Goal: Complete application form

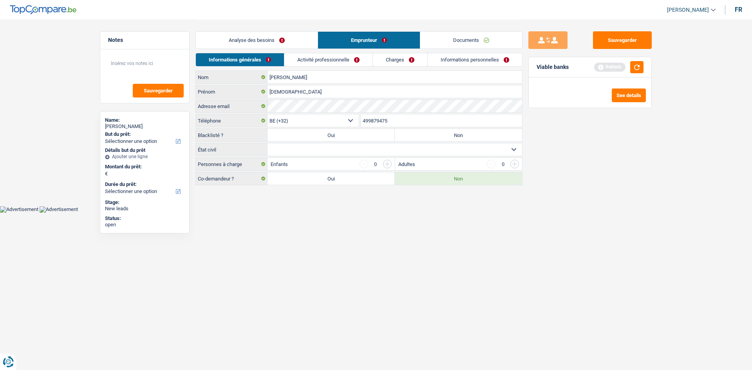
select select "32"
click at [414, 213] on html "Vous avez le contrôle de vos données Nous utilisons des cookies, tout comme nos…" at bounding box center [376, 106] width 752 height 213
click at [620, 32] on button "Sauvegarder" at bounding box center [622, 40] width 59 height 18
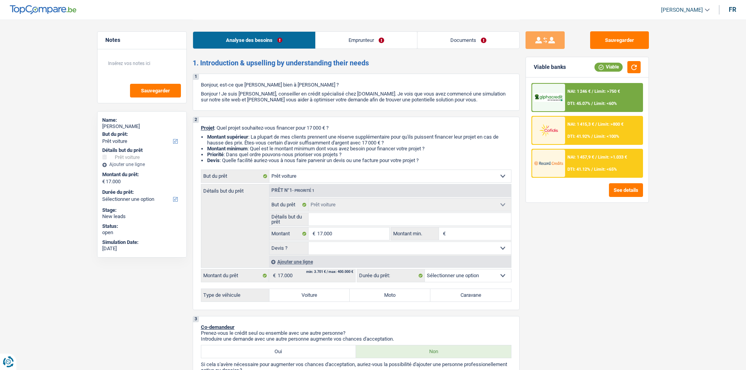
select select "car"
select select "worker"
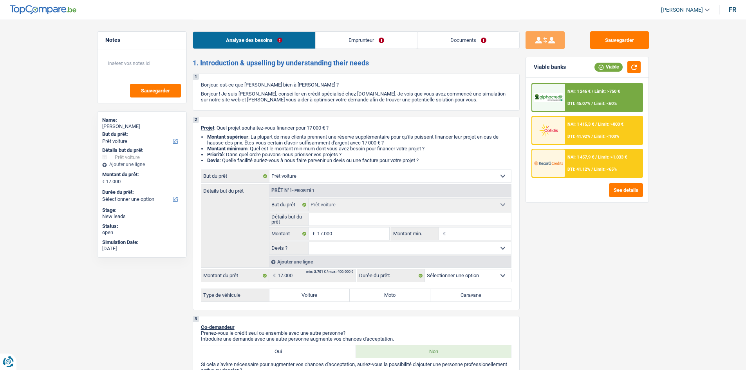
select select "familyAllowances"
select select "mealVouchers"
select select "netSalary"
select select "ownerWithMortgage"
select select "mortgage"
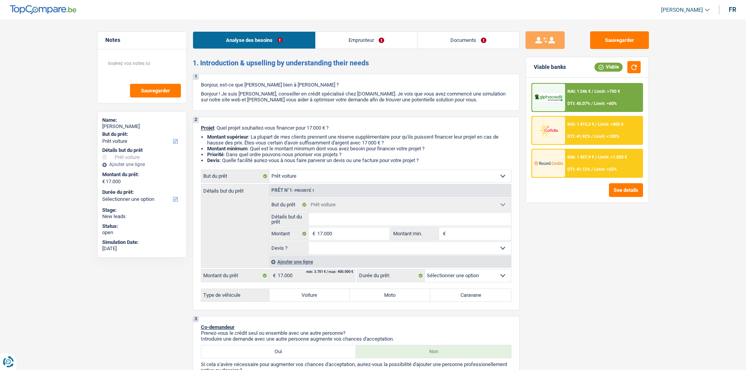
select select "360"
select select "car"
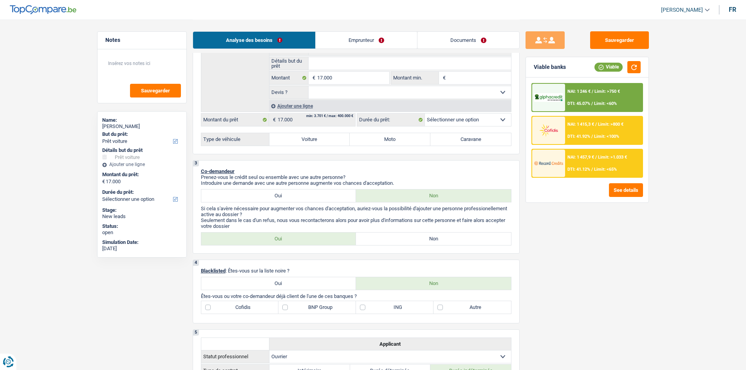
scroll to position [118, 0]
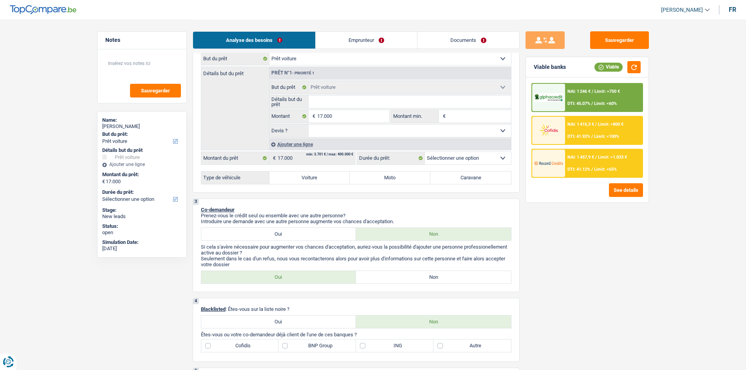
click at [451, 159] on select "12 mois 18 mois 24 mois 30 mois 36 mois 42 mois 48 mois 60 mois Sélectionner un…" at bounding box center [468, 158] width 86 height 13
click at [301, 174] on div "Type de véhicule Voiture Moto Caravane Tous les champs sont obligatoires. Veuil…" at bounding box center [356, 177] width 311 height 13
click at [302, 176] on label "Voiture" at bounding box center [310, 178] width 81 height 13
click at [302, 176] on input "Voiture" at bounding box center [310, 178] width 81 height 13
radio input "true"
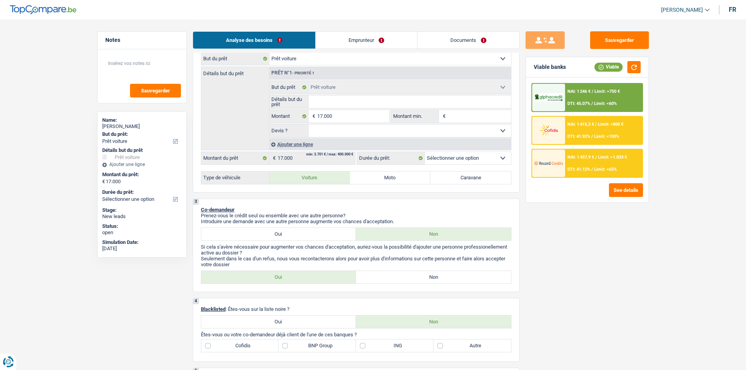
select select "60"
radio input "true"
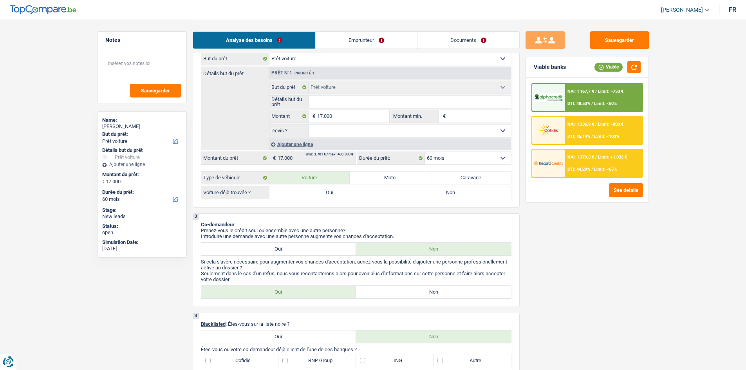
click at [360, 132] on select "Oui Non Non répondu Sélectionner une option" at bounding box center [410, 131] width 203 height 13
select select "yes"
click at [309, 125] on select "Oui Non Non répondu Sélectionner une option" at bounding box center [410, 131] width 203 height 13
select select "yes"
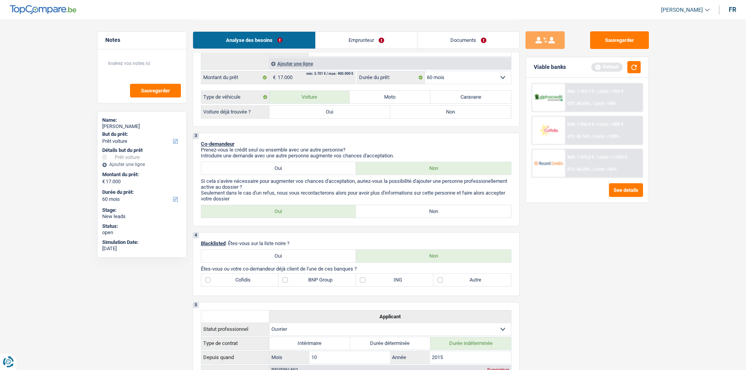
scroll to position [157, 0]
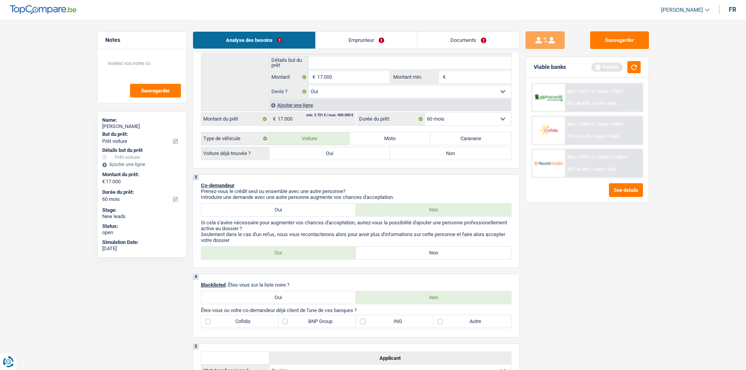
click at [454, 121] on select "12 mois 18 mois 24 mois 30 mois 36 mois 42 mois 48 mois 60 mois Sélectionner un…" at bounding box center [468, 119] width 86 height 13
click at [556, 243] on div "Sauvegarder Viable banks Refresh NAI: 1 167,7 € / Limit: >750 € DTI: 48.53% / L…" at bounding box center [587, 194] width 135 height 326
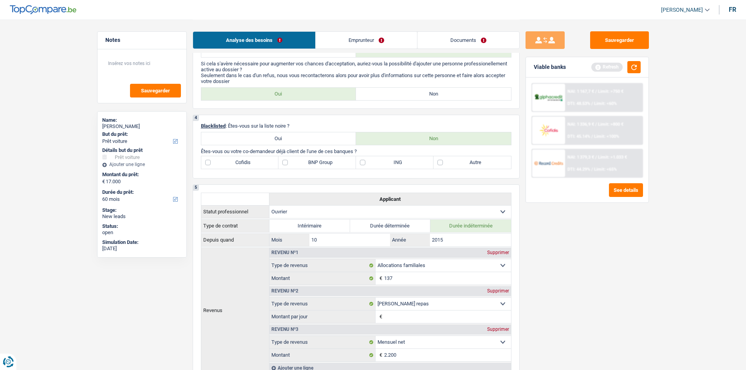
scroll to position [313, 0]
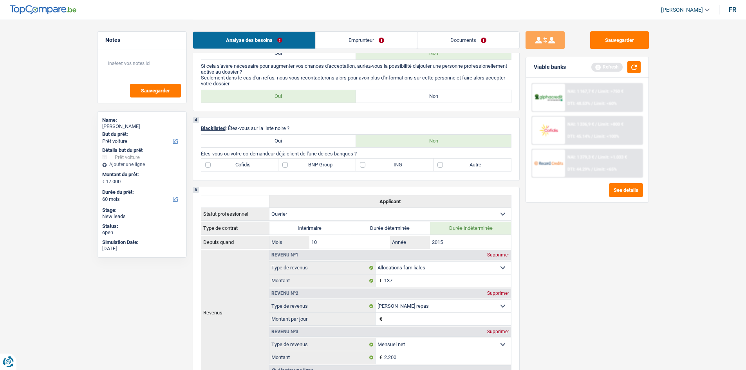
click at [334, 42] on link "Emprunteur" at bounding box center [366, 40] width 101 height 17
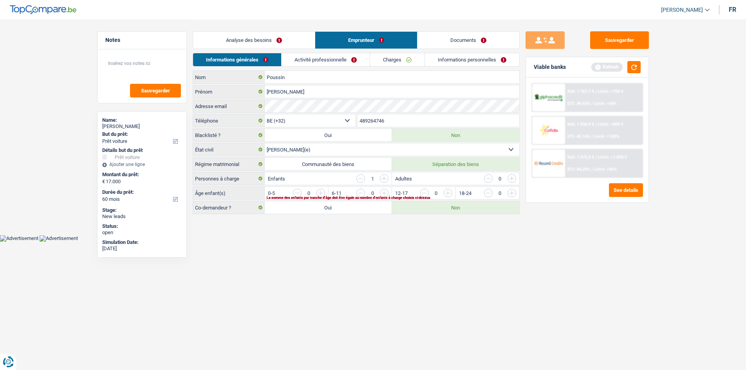
scroll to position [0, 0]
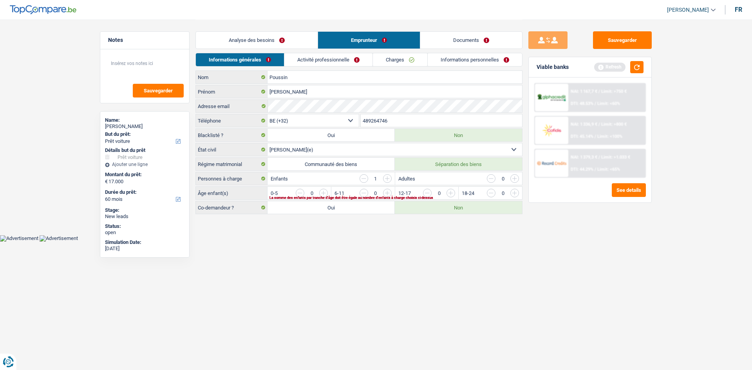
click at [371, 167] on label "Communauté des biens" at bounding box center [331, 164] width 127 height 13
click at [371, 167] on input "Communauté des biens" at bounding box center [331, 164] width 127 height 13
radio input "true"
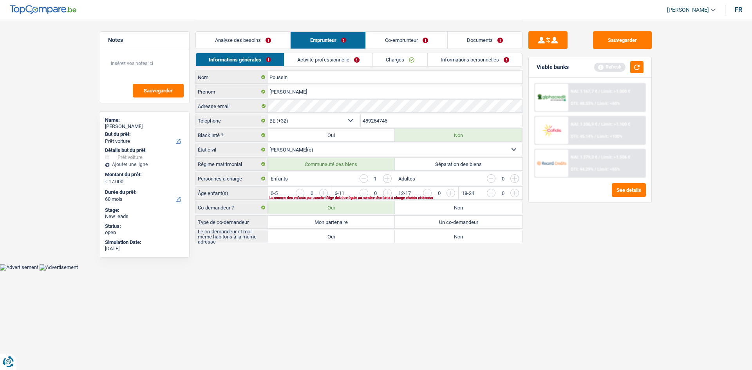
click at [233, 34] on link "Analyse des besoins" at bounding box center [243, 40] width 94 height 17
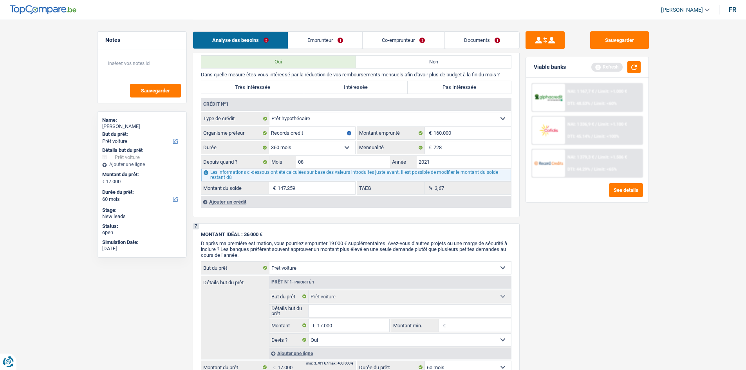
scroll to position [705, 0]
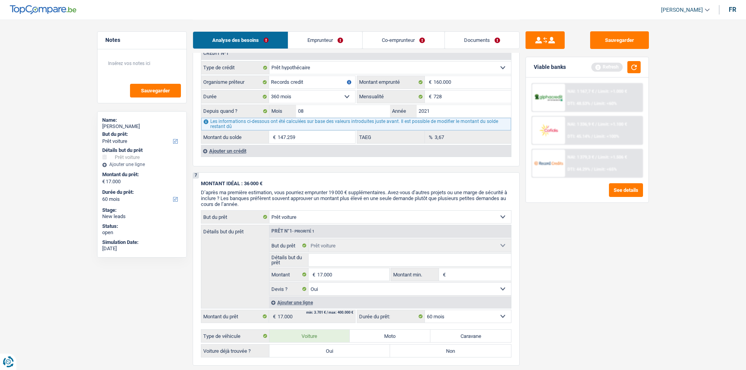
click at [216, 150] on div "Ajouter un crédit" at bounding box center [356, 151] width 310 height 12
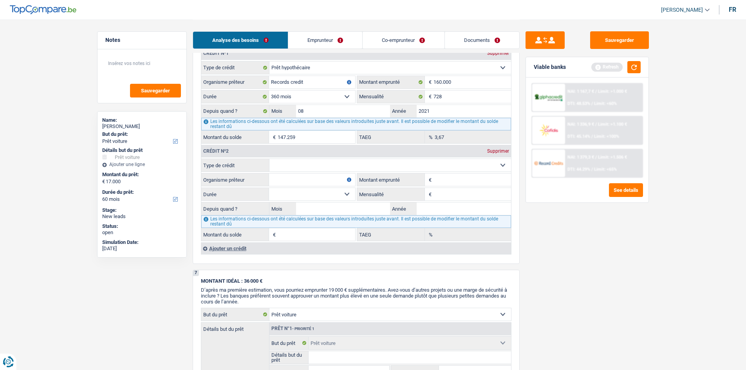
click at [304, 165] on select "Carte ou ouverture de crédit Prêt hypothécaire Vente à tempérament Prêt à tempé…" at bounding box center [391, 165] width 242 height 13
select select "personalLoan"
type input "0"
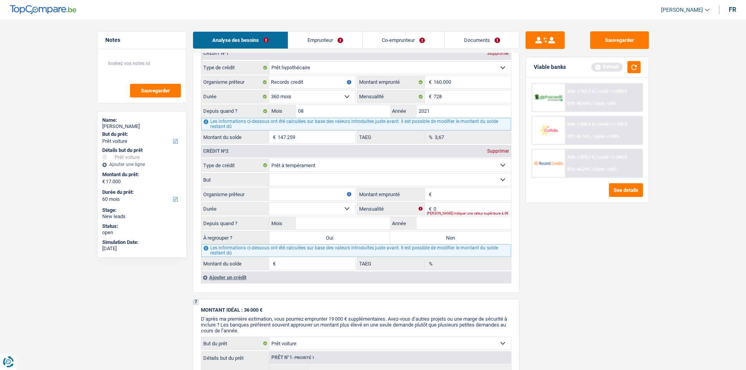
click at [309, 181] on select "Confort maison: meubles, textile, peinture, électroménager, outillage non-profe…" at bounding box center [391, 180] width 242 height 13
select select "smallWorks"
click at [270, 174] on select "Confort maison: meubles, textile, peinture, électroménager, outillage non-profe…" at bounding box center [391, 180] width 242 height 13
click at [316, 182] on select "Confort maison: meubles, textile, peinture, électroménager, outillage non-profe…" at bounding box center [391, 180] width 242 height 13
click at [270, 174] on select "Confort maison: meubles, textile, peinture, électroménager, outillage non-profe…" at bounding box center [391, 180] width 242 height 13
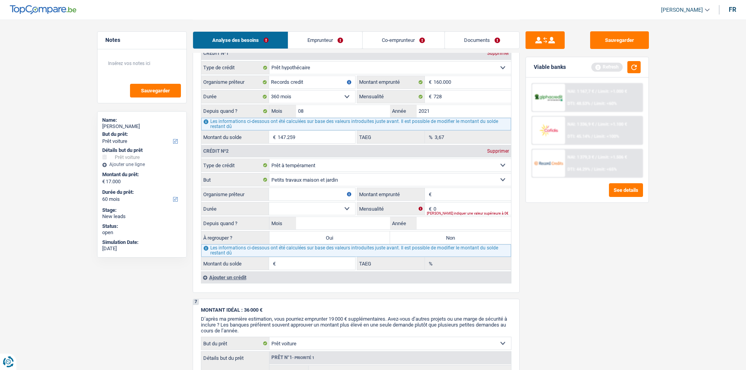
click at [299, 191] on input "Organisme prêteur" at bounding box center [312, 194] width 86 height 13
type input "cofidis"
click at [466, 194] on input "Montant emprunté" at bounding box center [473, 194] width 78 height 13
type input "35.000"
click at [445, 208] on input "0" at bounding box center [473, 209] width 78 height 13
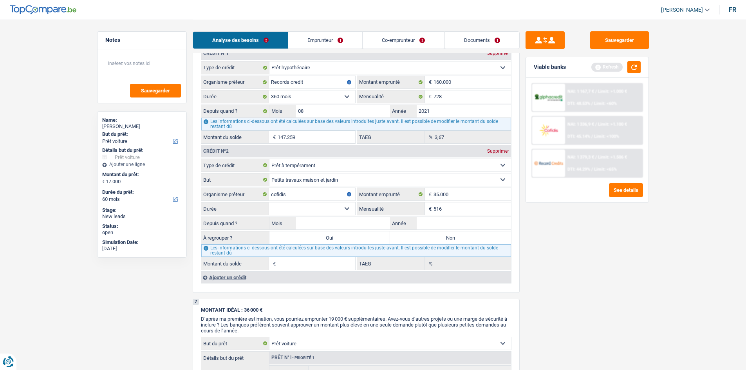
type input "516"
click at [554, 279] on div "Sauvegarder Viable banks Refresh NAI: 1 167,7 € / Limit: >1.000 € DTI: 48.53% /…" at bounding box center [587, 194] width 135 height 326
click at [314, 212] on select "12 mois 18 mois 24 mois 30 mois 36 mois 42 mois 48 mois 60 mois 72 mois 84 mois…" at bounding box center [312, 209] width 86 height 13
select select "84"
click at [269, 203] on select "12 mois 18 mois 24 mois 30 mois 36 mois 42 mois 48 mois 60 mois 72 mois 84 mois…" at bounding box center [312, 209] width 86 height 13
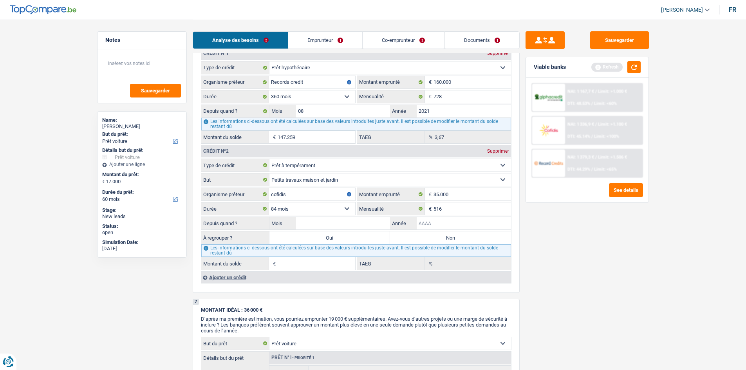
click at [427, 225] on input "Année" at bounding box center [464, 223] width 94 height 13
click at [341, 223] on input "Mois" at bounding box center [343, 223] width 94 height 13
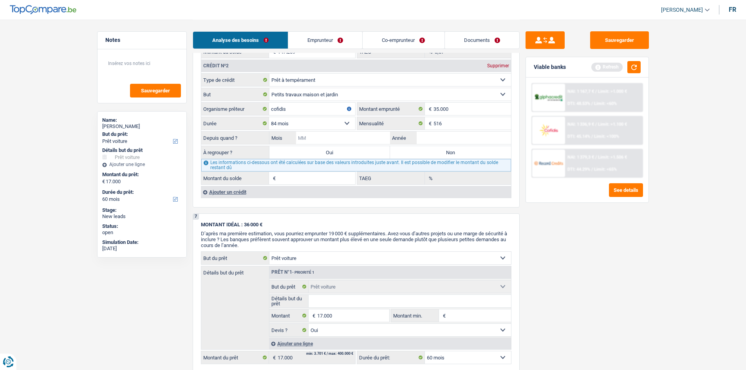
scroll to position [794, 0]
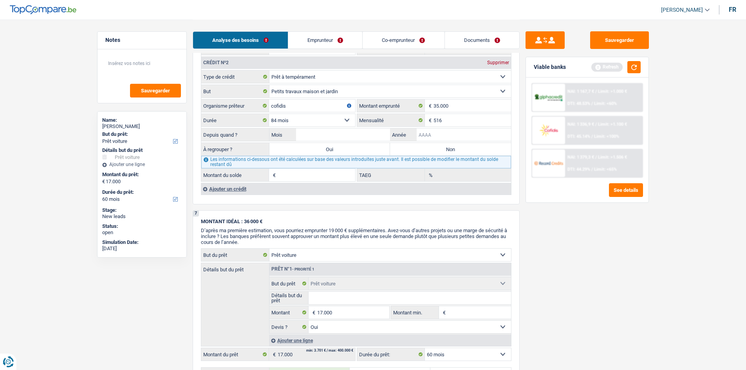
click at [442, 134] on input "Année" at bounding box center [464, 135] width 94 height 13
type input "2024"
click at [319, 132] on input "Mois" at bounding box center [343, 135] width 94 height 13
type input "07"
type input "30.179"
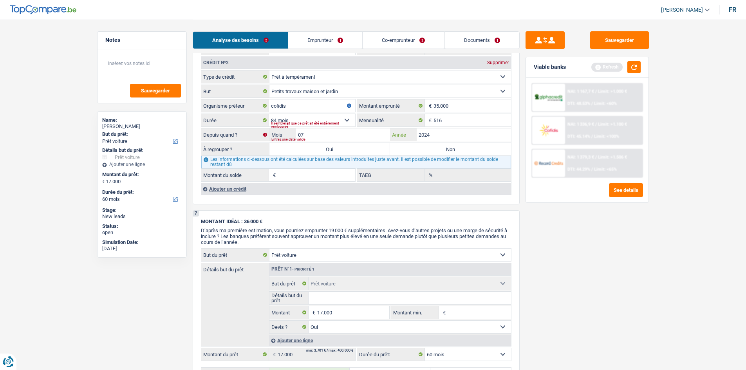
type input "6,46"
click at [627, 321] on div "Sauvegarder Viable banks Refresh NAI: 1 167,7 € / Limit: >1.000 € DTI: 48.53% /…" at bounding box center [587, 194] width 135 height 326
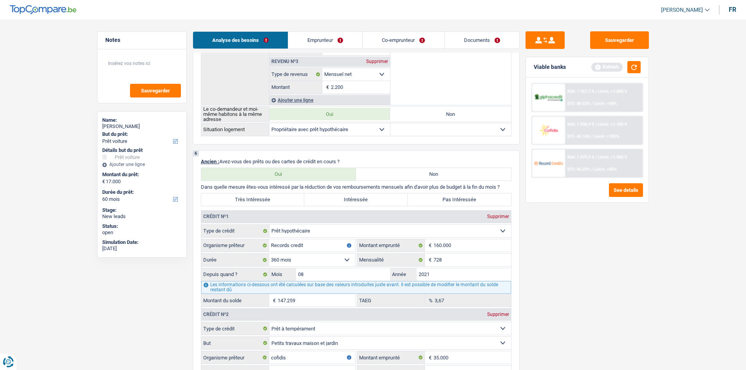
scroll to position [727, 0]
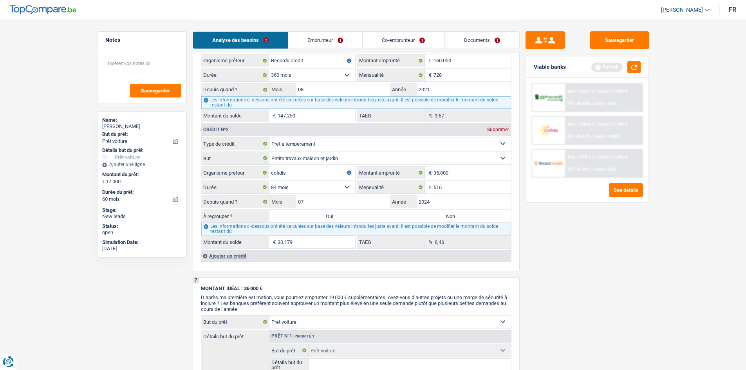
click at [341, 219] on label "Oui" at bounding box center [330, 216] width 121 height 13
click at [341, 219] on input "Oui" at bounding box center [330, 216] width 121 height 13
radio input "true"
type input "47.179"
type input "30.179"
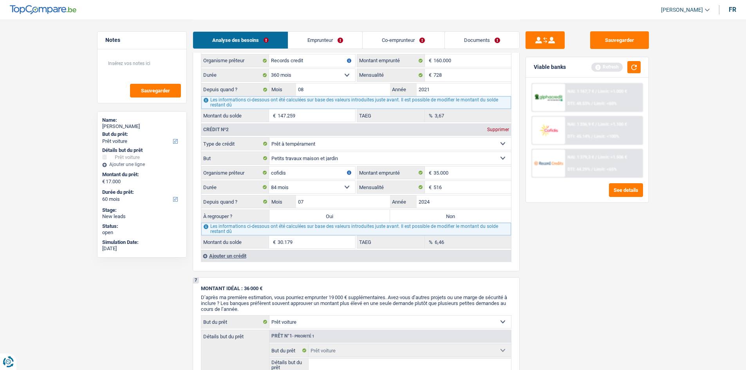
select select
type input "30.179"
select select
select select "refinancing"
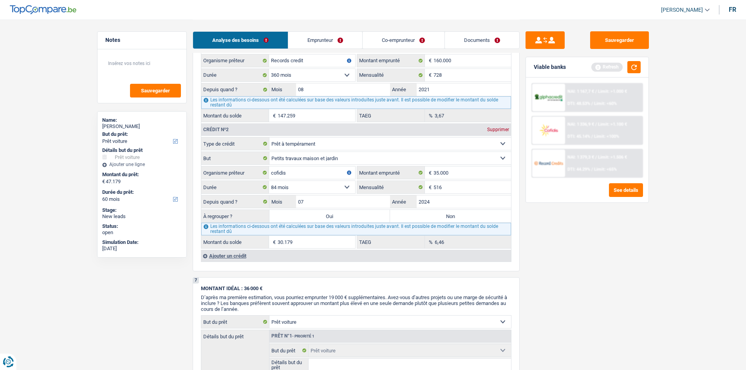
select select "144"
select select "refinancing"
select select "144"
select select "refinancing"
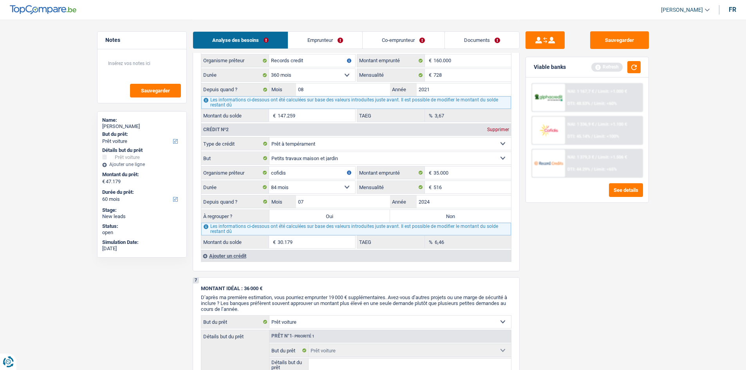
select select "refinancing"
select select "144"
select select "car"
select select "yes"
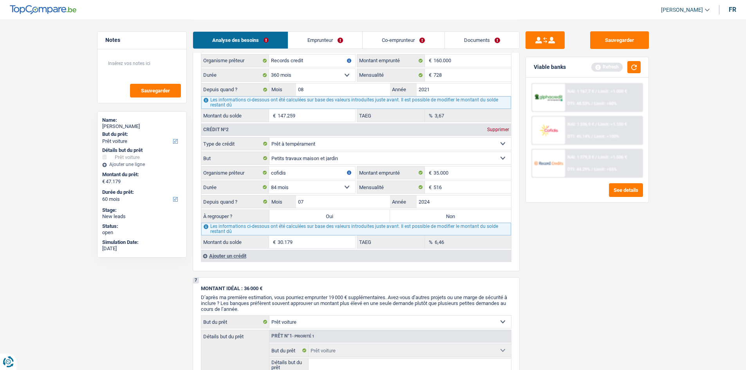
select select "car"
select select "yes"
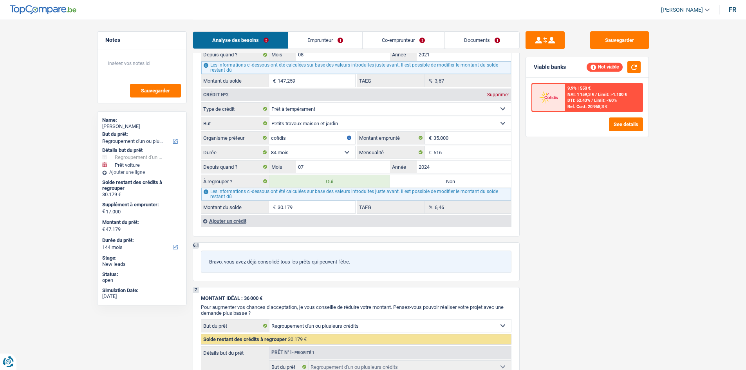
scroll to position [814, 0]
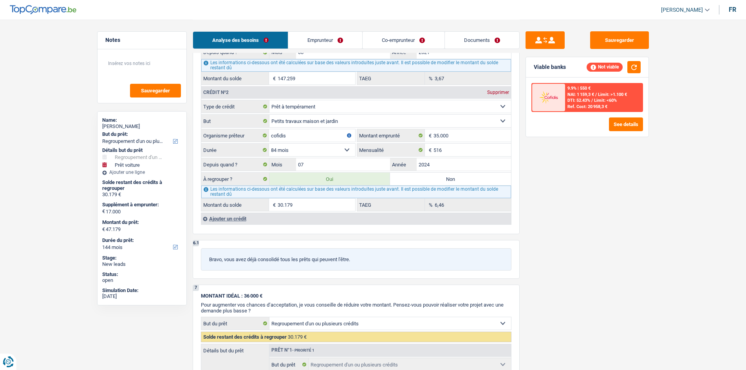
click at [227, 216] on div "Ajouter un crédit" at bounding box center [356, 219] width 310 height 12
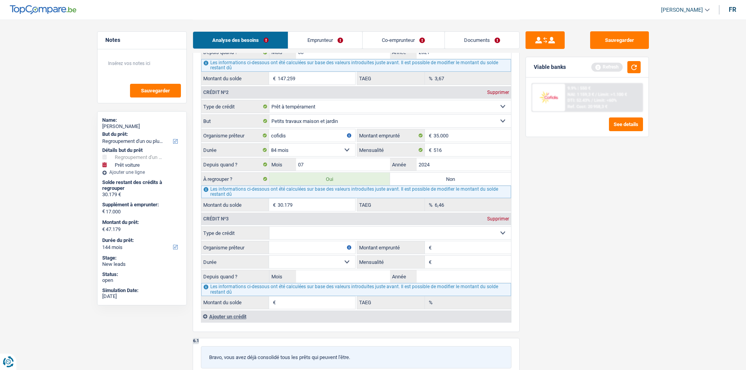
click at [496, 216] on div "Crédit nº3 Supprimer" at bounding box center [356, 219] width 310 height 13
click at [500, 212] on div "Crédit nº3 Supprimer Carte ou ouverture de crédit Prêt hypothécaire Vente à tem…" at bounding box center [356, 261] width 310 height 98
click at [496, 218] on div "Supprimer" at bounding box center [498, 219] width 26 height 5
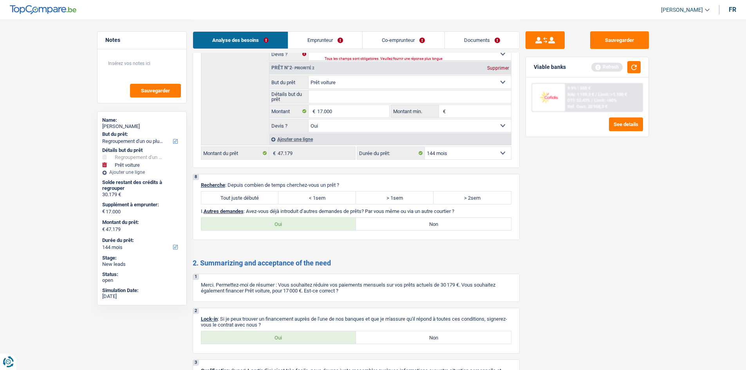
scroll to position [1168, 0]
click at [248, 201] on label "Tout juste débuté" at bounding box center [240, 197] width 78 height 13
click at [248, 201] on input "Tout juste débuté" at bounding box center [240, 197] width 78 height 13
radio input "true"
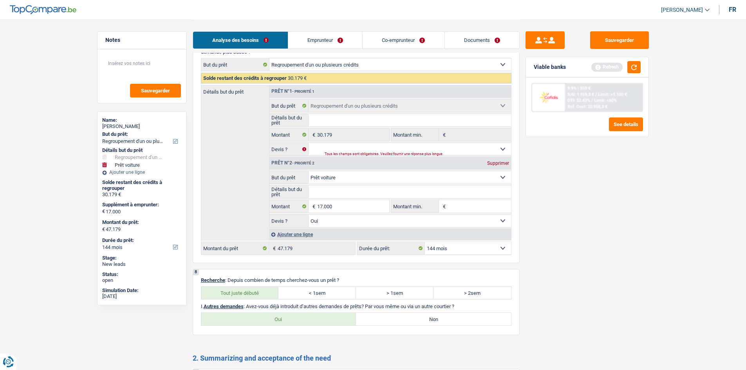
scroll to position [1074, 0]
click at [279, 322] on label "Oui" at bounding box center [278, 318] width 155 height 13
click at [246, 316] on label "Oui" at bounding box center [278, 318] width 155 height 13
click at [246, 316] on input "Oui" at bounding box center [278, 318] width 155 height 13
radio input "true"
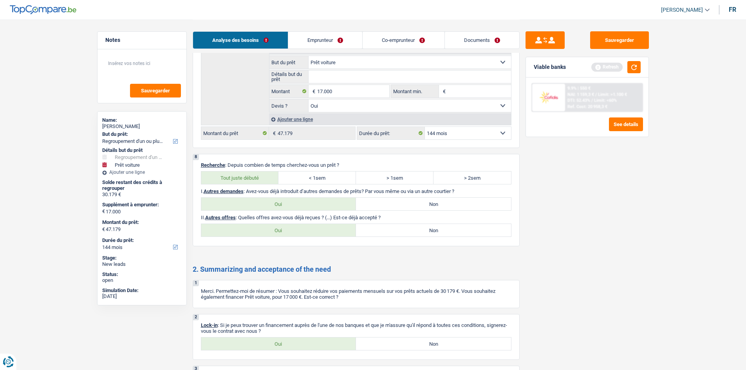
scroll to position [1191, 0]
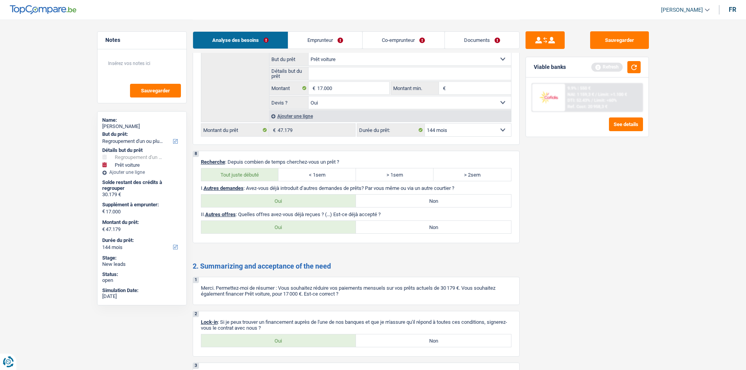
drag, startPoint x: 301, startPoint y: 230, endPoint x: 296, endPoint y: 232, distance: 5.3
click at [300, 230] on label "Oui" at bounding box center [278, 227] width 155 height 13
click at [300, 230] on input "Oui" at bounding box center [278, 227] width 155 height 13
radio input "true"
select select "144"
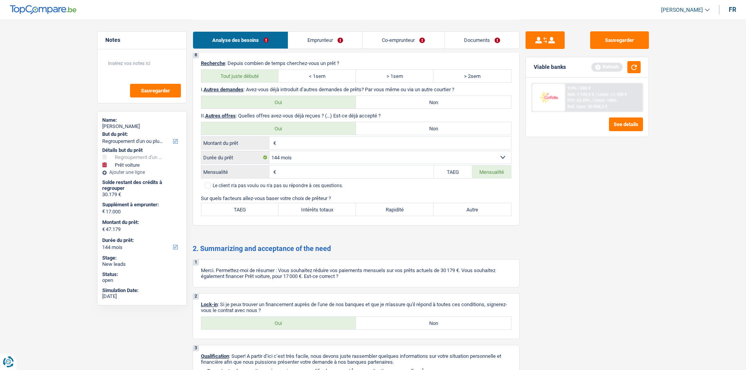
scroll to position [1333, 0]
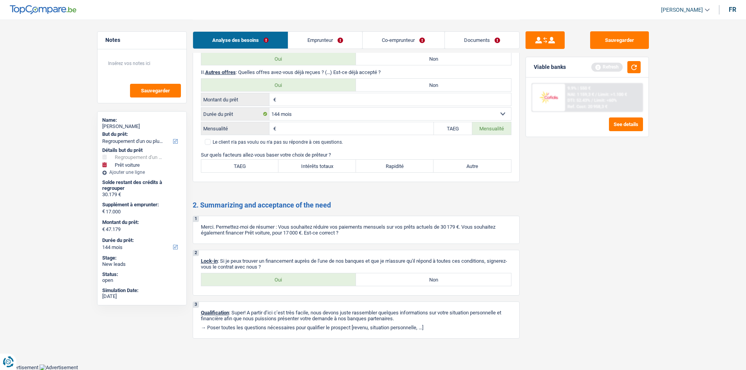
click at [444, 84] on label "Non" at bounding box center [433, 85] width 155 height 13
click at [444, 84] on input "Non" at bounding box center [433, 85] width 155 height 13
radio input "true"
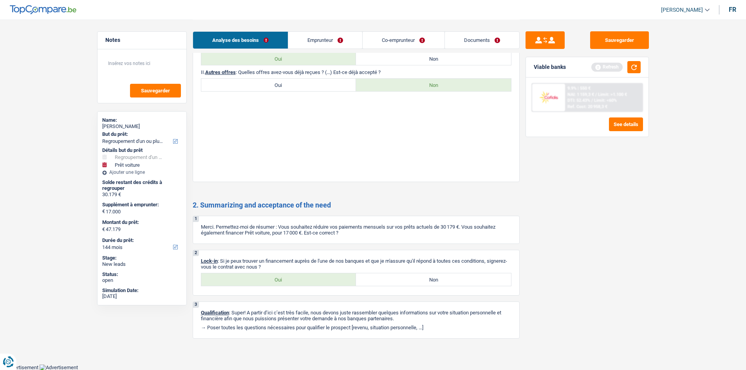
scroll to position [1252, 0]
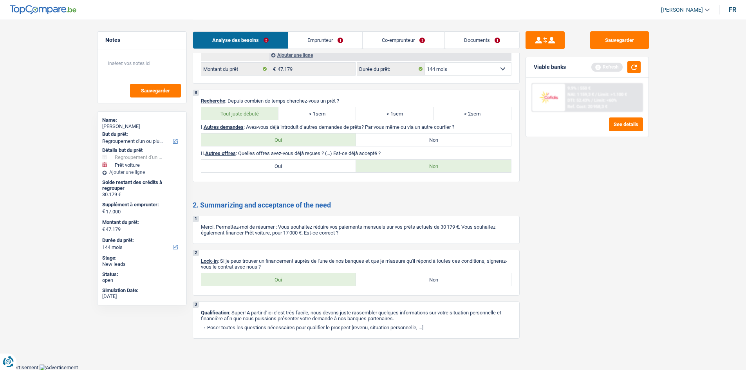
drag, startPoint x: 263, startPoint y: 282, endPoint x: 277, endPoint y: 283, distance: 13.8
click at [264, 282] on label "Oui" at bounding box center [278, 280] width 155 height 13
click at [264, 282] on input "Oui" at bounding box center [278, 280] width 155 height 13
radio input "true"
click at [318, 44] on link "Emprunteur" at bounding box center [325, 40] width 74 height 17
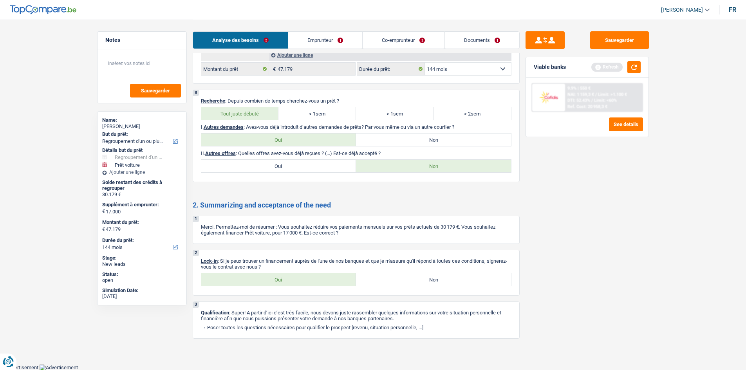
scroll to position [0, 0]
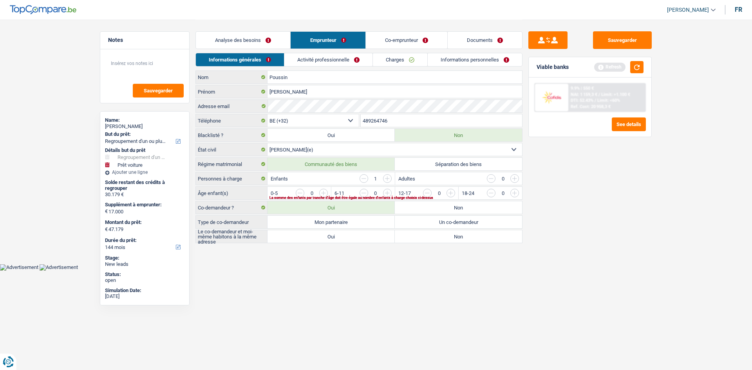
click at [387, 194] on input "button" at bounding box center [546, 195] width 326 height 13
drag, startPoint x: 357, startPoint y: 221, endPoint x: 351, endPoint y: 227, distance: 8.6
click at [356, 221] on label "Mon partenaire" at bounding box center [331, 222] width 127 height 13
click at [356, 221] on input "Mon partenaire" at bounding box center [331, 222] width 127 height 13
radio input "true"
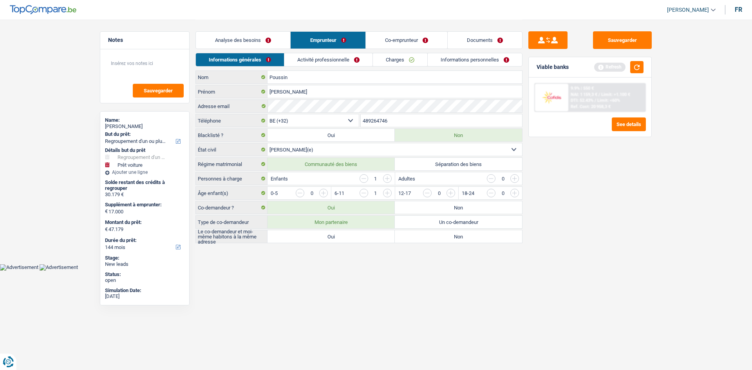
radio input "true"
click at [347, 232] on label "Oui" at bounding box center [331, 236] width 127 height 13
click at [347, 232] on input "Oui" at bounding box center [331, 236] width 127 height 13
click at [345, 58] on link "Activité professionnelle" at bounding box center [329, 59] width 88 height 13
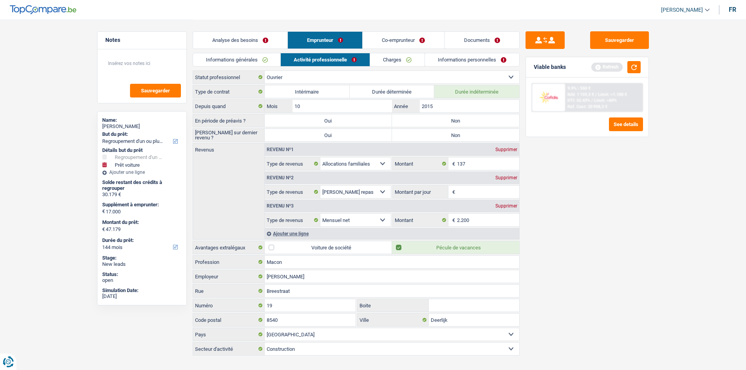
click at [436, 120] on label "Non" at bounding box center [455, 120] width 127 height 13
click at [436, 120] on input "Non" at bounding box center [455, 120] width 127 height 13
radio input "true"
click at [429, 136] on label "Non" at bounding box center [455, 135] width 127 height 13
click at [429, 136] on input "Non" at bounding box center [455, 135] width 127 height 13
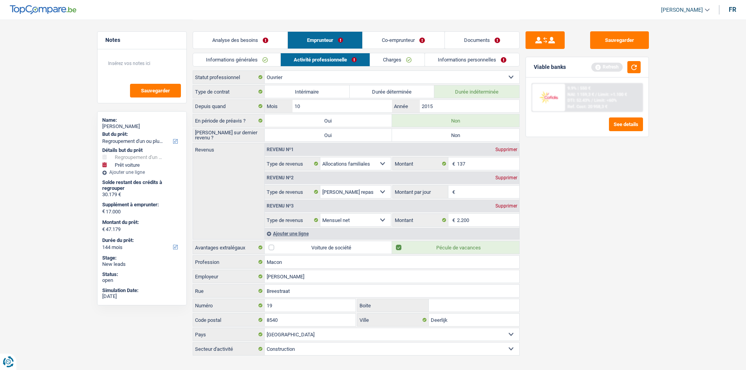
radio input "true"
click at [469, 194] on input "Montant par jour" at bounding box center [488, 192] width 62 height 13
click at [504, 180] on div "Supprimer" at bounding box center [507, 178] width 26 height 5
select select "netSalary"
type input "8"
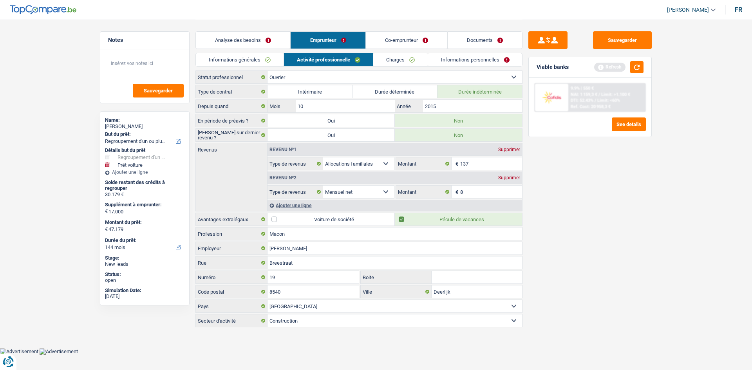
click at [500, 151] on div "Supprimer" at bounding box center [509, 149] width 26 height 5
select select "netSalary"
type input "8"
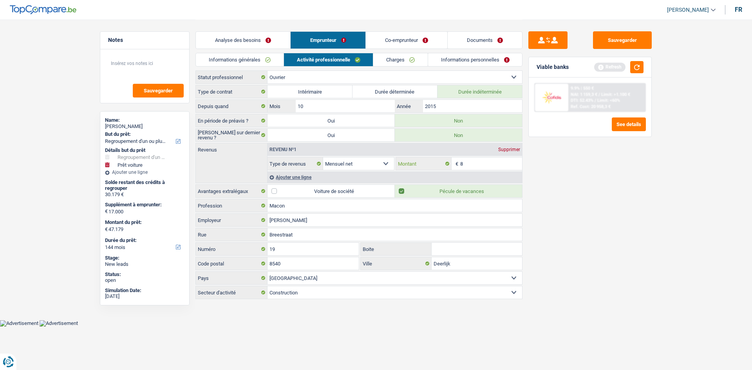
click at [479, 159] on input "8" at bounding box center [491, 164] width 62 height 13
type input "2.200"
click at [554, 208] on div "Sauvegarder Viable banks Refresh 9.9% | 550 € NAI: 1 159,3 € / Limit: >1.100 € …" at bounding box center [590, 194] width 135 height 326
click at [388, 63] on link "Charges" at bounding box center [400, 59] width 54 height 13
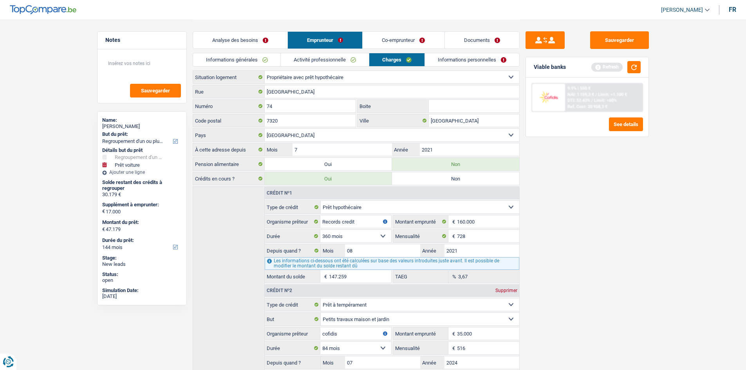
click at [433, 59] on link "Informations personnelles" at bounding box center [472, 59] width 94 height 13
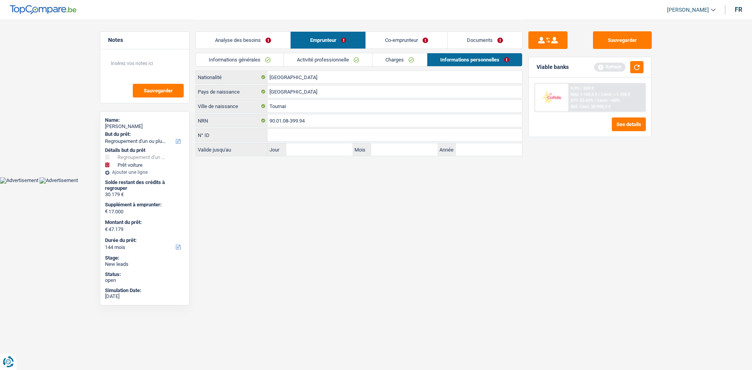
drag, startPoint x: 412, startPoint y: 38, endPoint x: 408, endPoint y: 32, distance: 6.7
click at [413, 38] on link "Co-emprunteur" at bounding box center [407, 40] width 82 height 17
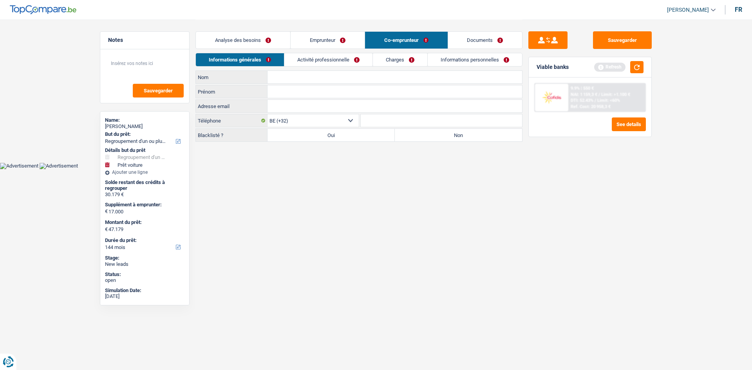
click at [296, 72] on input "Nom" at bounding box center [395, 77] width 255 height 13
type input "l"
click at [295, 77] on input "Nom" at bounding box center [395, 77] width 255 height 13
click at [270, 77] on input "leibold" at bounding box center [395, 77] width 255 height 13
type input "Leibold"
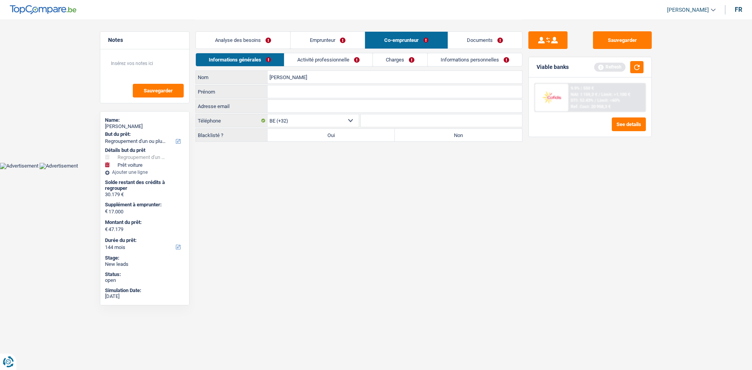
click at [282, 86] on input "Prénom" at bounding box center [395, 91] width 255 height 13
click at [272, 93] on input "joy" at bounding box center [395, 91] width 255 height 13
type input "Joy"
click at [316, 35] on link "Emprunteur" at bounding box center [328, 40] width 74 height 17
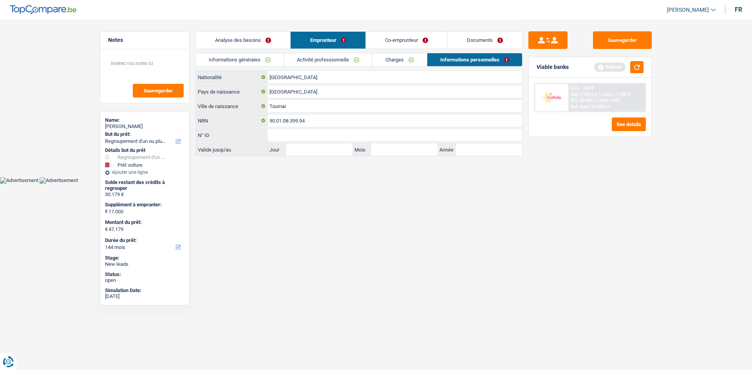
click at [244, 52] on div "Analyse des besoins Emprunteur Co-emprunteur Documents" at bounding box center [359, 36] width 327 height 33
click at [239, 55] on link "Informations générales" at bounding box center [240, 59] width 88 height 13
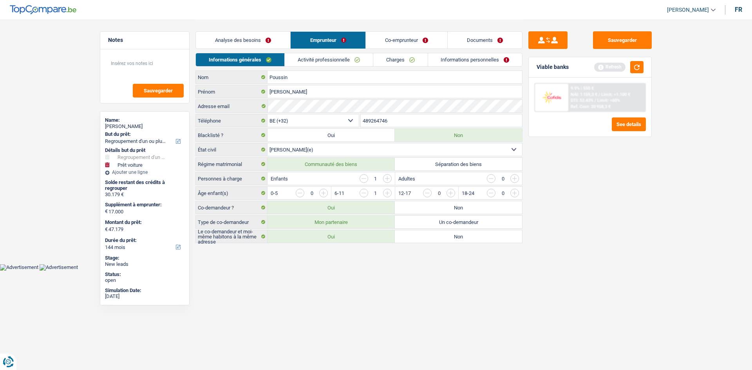
click at [322, 56] on link "Activité professionnelle" at bounding box center [329, 59] width 88 height 13
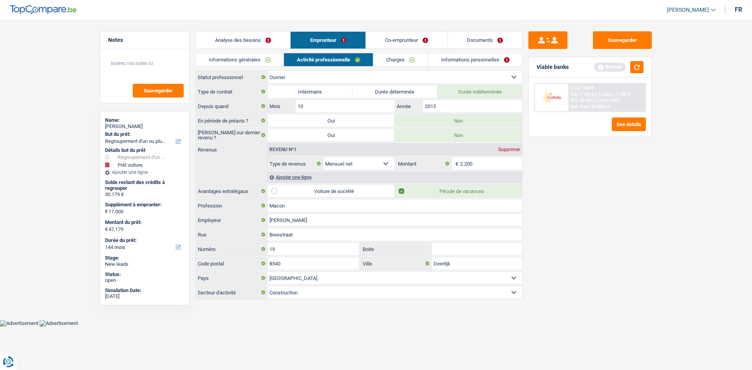
click at [393, 61] on link "Charges" at bounding box center [400, 59] width 54 height 13
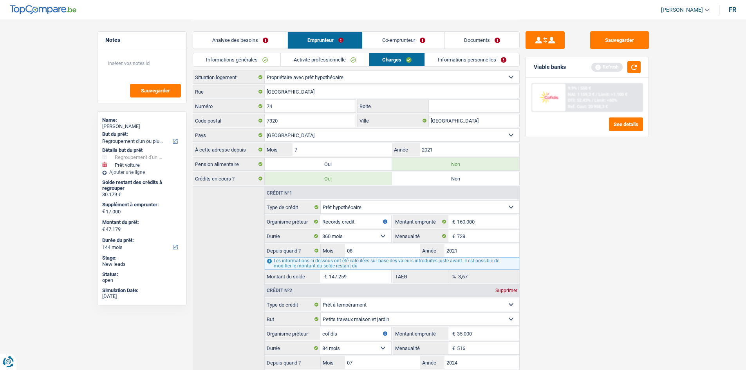
click at [396, 31] on div "Analyse des besoins Emprunteur Co-emprunteur Documents" at bounding box center [356, 36] width 327 height 33
click at [396, 40] on link "Co-emprunteur" at bounding box center [404, 40] width 82 height 17
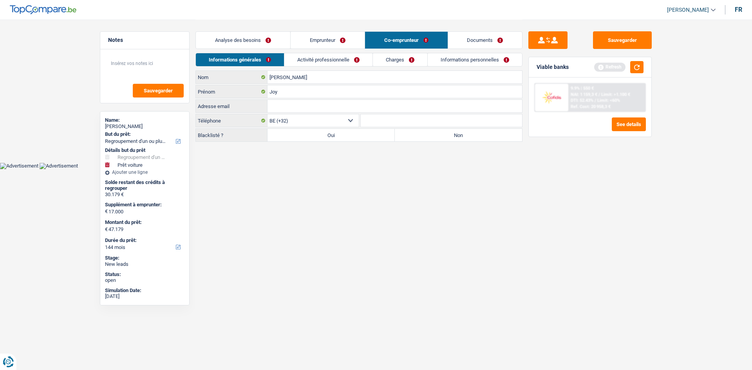
click at [337, 56] on link "Activité professionnelle" at bounding box center [328, 59] width 88 height 13
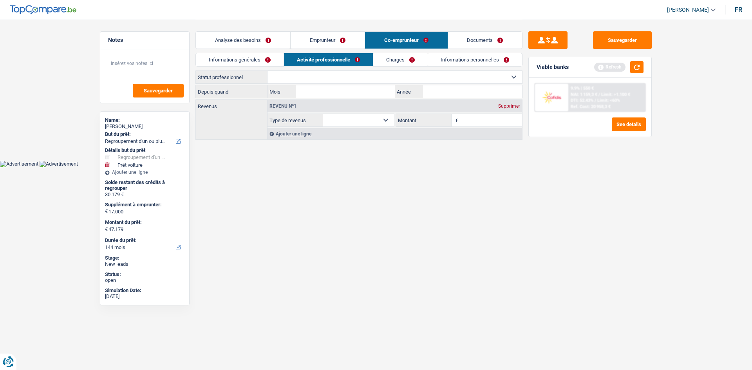
click at [344, 76] on select "Ouvrier Employé privé Employé public Invalide Indépendant Pensionné Chômeur Mut…" at bounding box center [395, 77] width 255 height 13
select select "publicEmployee"
click at [268, 71] on select "Ouvrier Employé privé Employé public Invalide Indépendant Pensionné Chômeur Mut…" at bounding box center [395, 77] width 255 height 13
select select "netSalary"
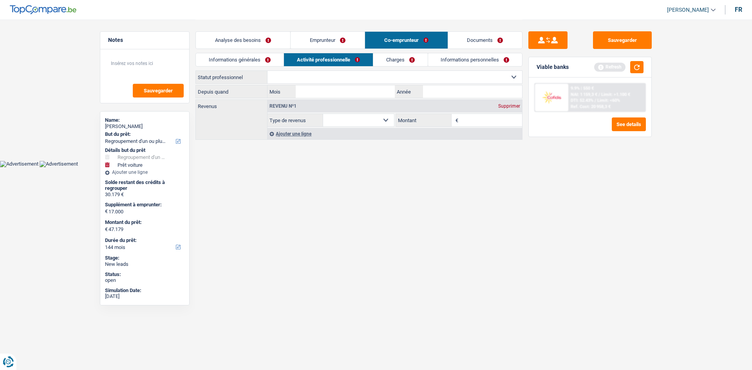
select select "mealVouchers"
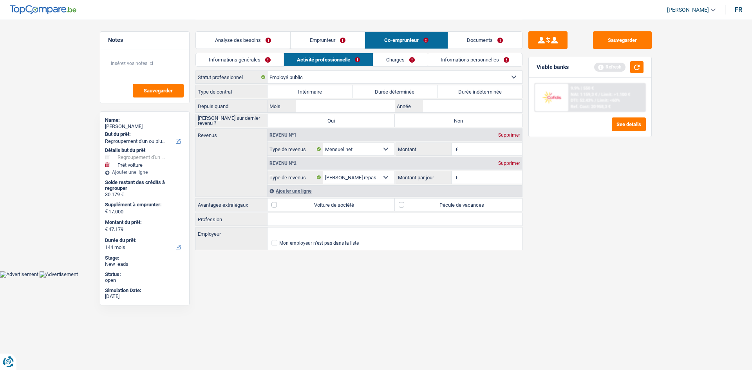
click at [462, 91] on label "Durée indéterminée" at bounding box center [480, 91] width 85 height 13
click at [462, 91] on input "Durée indéterminée" at bounding box center [480, 91] width 85 height 13
radio input "true"
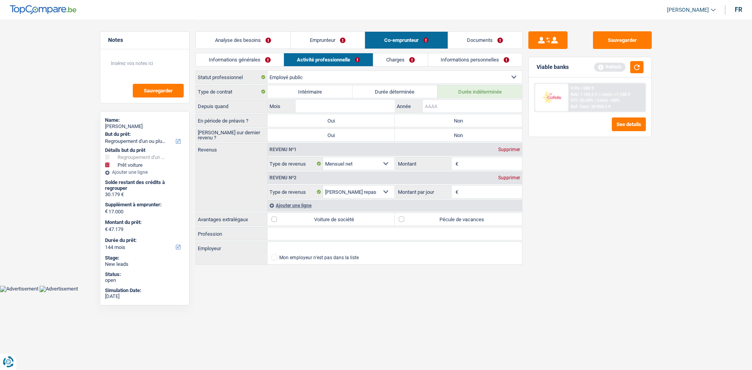
click at [454, 108] on input "Année" at bounding box center [472, 106] width 99 height 13
type input "2018"
click at [341, 102] on input "Mois" at bounding box center [345, 106] width 99 height 13
type input "02"
click at [675, 215] on main "Notes Sauvegarder Name: Benjamin Poussin But du prêt: Confort maison: meubles, …" at bounding box center [376, 143] width 752 height 286
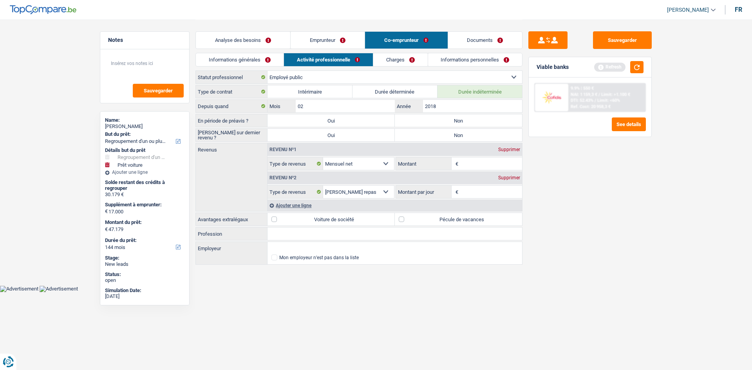
click at [445, 115] on label "Non" at bounding box center [458, 120] width 127 height 13
click at [445, 115] on input "Non" at bounding box center [458, 120] width 127 height 13
radio input "true"
click at [448, 133] on label "Non" at bounding box center [458, 135] width 127 height 13
click at [448, 133] on input "Non" at bounding box center [458, 135] width 127 height 13
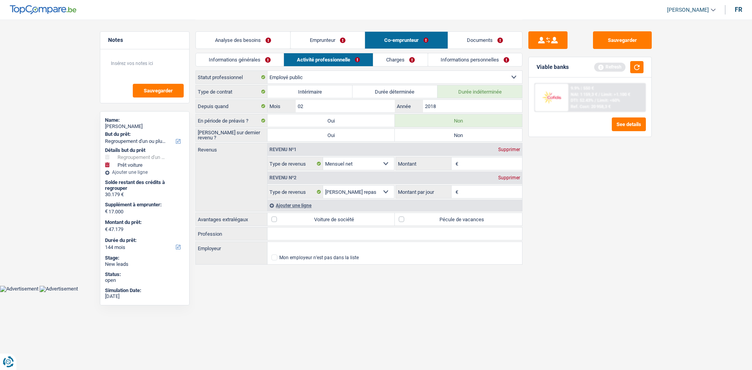
radio input "true"
click at [482, 167] on input "Montant" at bounding box center [491, 164] width 62 height 13
click at [613, 250] on div "Sauvegarder Viable banks Refresh 9.9% | 550 € NAI: 1 159,3 € / Limit: >1.100 € …" at bounding box center [590, 194] width 135 height 326
click at [469, 166] on input "1" at bounding box center [491, 164] width 62 height 13
type input "1.100"
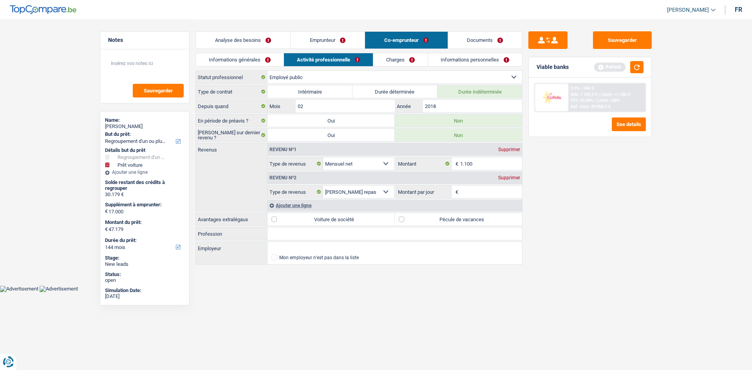
click at [604, 201] on div "Sauvegarder Viable banks Refresh 9.9% | 550 € NAI: 1 159,3 € / Limit: >1.100 € …" at bounding box center [590, 194] width 135 height 326
click at [290, 204] on div "Ajouter une ligne" at bounding box center [395, 205] width 255 height 11
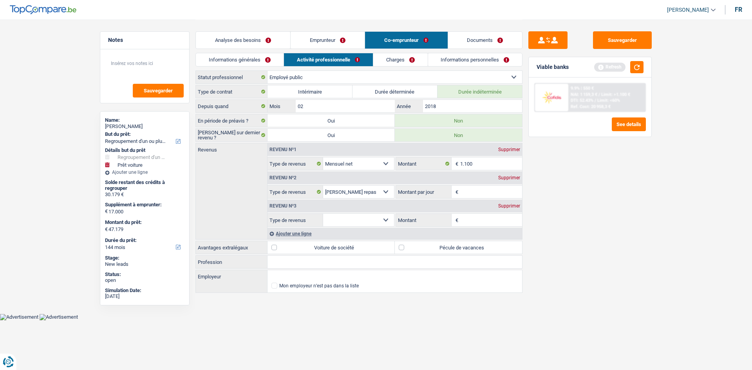
click at [357, 218] on select "Allocation d'handicap Allocations chômage Allocations familiales Chèques repas …" at bounding box center [358, 220] width 71 height 13
select select "mutualityIndemnity"
click at [323, 214] on select "Allocation d'handicap Allocations chômage Allocations familiales Chèques repas …" at bounding box center [358, 220] width 71 height 13
click at [470, 219] on input "Montant" at bounding box center [491, 220] width 62 height 13
type input "950"
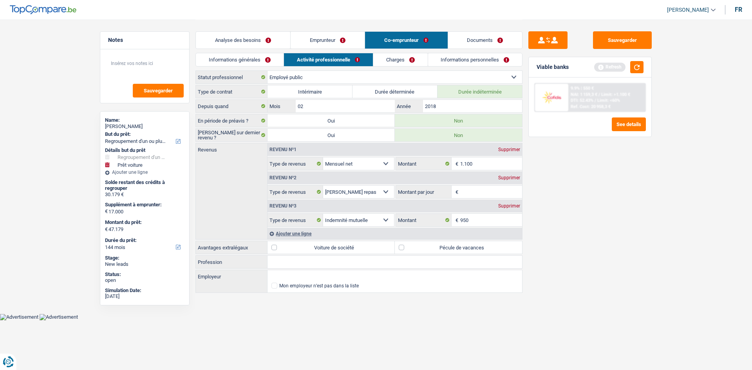
click at [484, 183] on div "Revenu nº2 Supprimer" at bounding box center [395, 178] width 255 height 13
click at [482, 188] on input "Montant par jour" at bounding box center [491, 192] width 62 height 13
click at [498, 196] on input "Montant par jour" at bounding box center [491, 192] width 62 height 13
click at [498, 195] on input "Montant par jour" at bounding box center [491, 192] width 62 height 13
click at [498, 195] on input "8" at bounding box center [491, 192] width 62 height 13
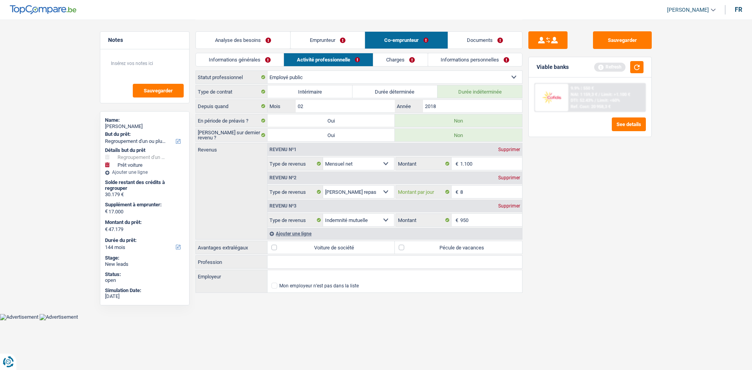
click at [482, 194] on input "8" at bounding box center [491, 192] width 62 height 13
type input "8,0"
click at [621, 221] on div "Sauvegarder Viable banks Refresh 9.9% | 550 € NAI: 1 159,3 € / Limit: >1.100 € …" at bounding box center [590, 194] width 135 height 326
click at [293, 232] on div "Ajouter une ligne" at bounding box center [395, 233] width 255 height 11
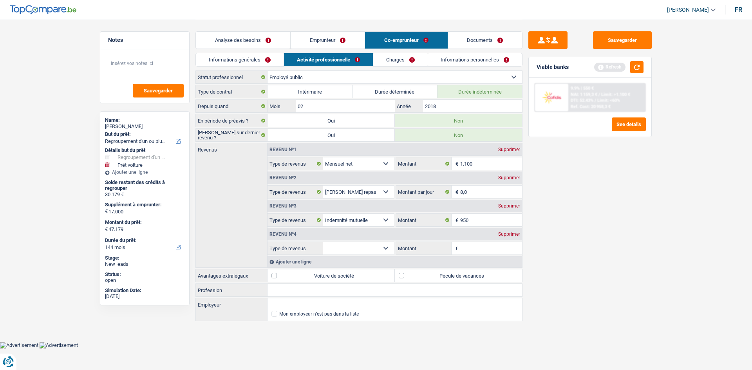
click at [373, 249] on select "Allocation d'handicap Allocations chômage Allocations familiales Chèques repas …" at bounding box center [358, 248] width 71 height 13
select select "familyAllowances"
click at [323, 242] on select "Allocation d'handicap Allocations chômage Allocations familiales Chèques repas …" at bounding box center [358, 248] width 71 height 13
click at [467, 246] on input "Montant" at bounding box center [491, 248] width 62 height 13
type input "139"
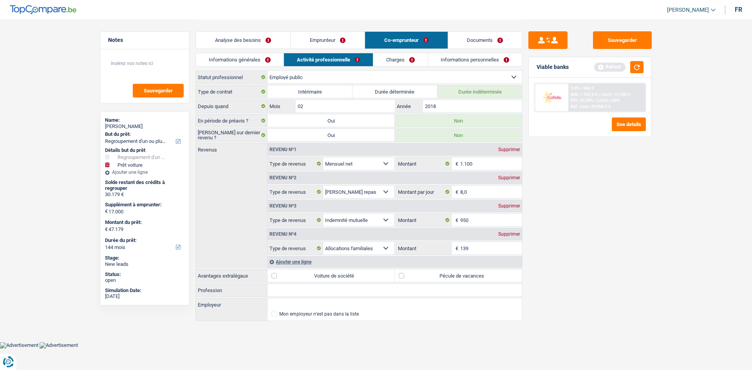
click at [608, 313] on div "Sauvegarder Viable banks Refresh 9.9% | 550 € NAI: 1 159,3 € / Limit: >1.100 € …" at bounding box center [590, 194] width 135 height 326
click at [433, 273] on label "Pécule de vacances" at bounding box center [458, 276] width 127 height 13
click at [433, 273] on input "Pécule de vacances" at bounding box center [458, 276] width 127 height 13
checkbox input "true"
click at [299, 290] on input "Profession" at bounding box center [395, 290] width 255 height 13
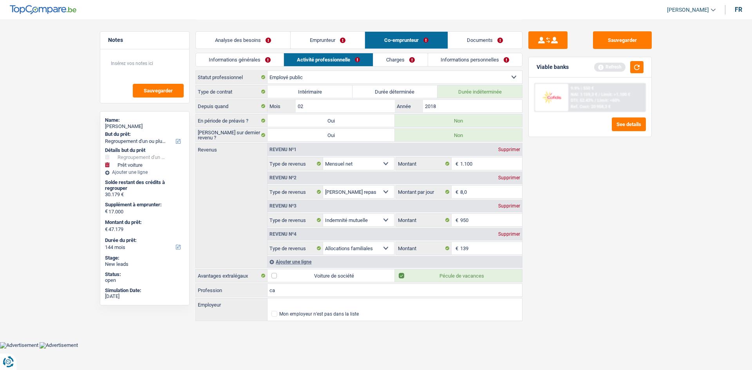
type input "c"
type input "Caissiere polyvant"
click at [298, 297] on div "Type de contrat Intérimaire Durée déterminée Durée indéterminée Depuis quand 02…" at bounding box center [359, 203] width 327 height 237
click at [297, 306] on input "Employeur" at bounding box center [395, 305] width 255 height 13
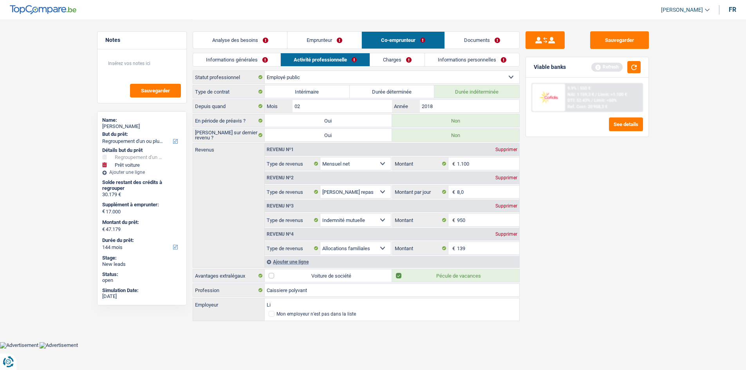
type input "L"
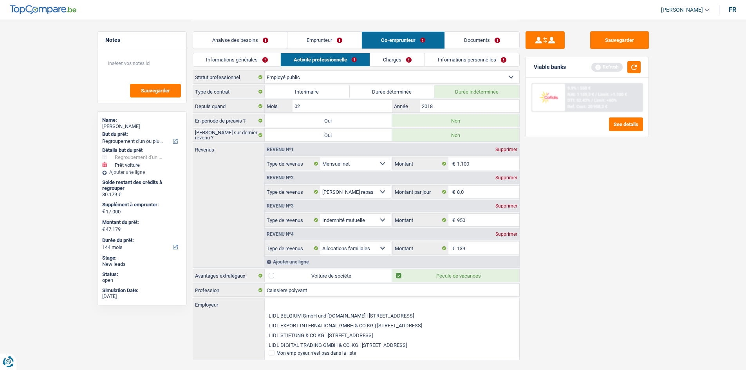
click at [299, 317] on li "LIDL BELGIUM GmbH und Co.KG | Stiftsbergstrasse, 1 | 74172 - Neckarsulm" at bounding box center [392, 316] width 255 height 10
type input "LIDL BELGIUM GmbH und Co.KG | Stiftsbergstrasse, 1 | 74172 - Neckarsulm"
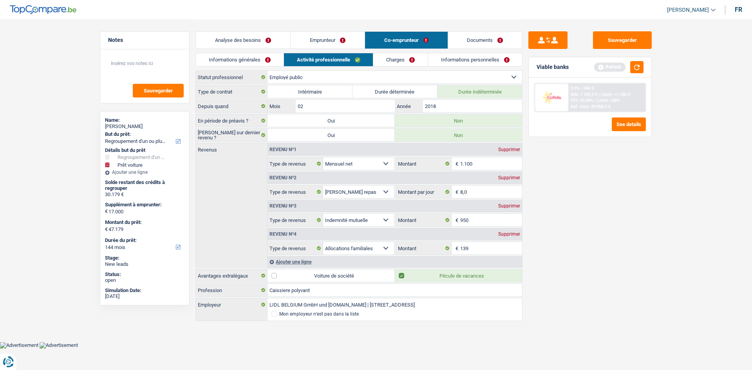
click at [395, 64] on link "Charges" at bounding box center [400, 59] width 54 height 13
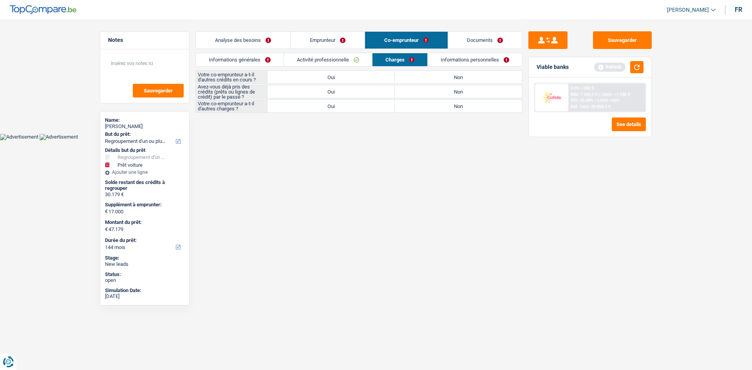
click at [441, 76] on label "Non" at bounding box center [458, 77] width 127 height 13
click at [441, 76] on input "Non" at bounding box center [458, 77] width 127 height 13
radio input "true"
click at [440, 89] on label "Non" at bounding box center [458, 91] width 127 height 13
click at [440, 89] on input "Non" at bounding box center [458, 91] width 127 height 13
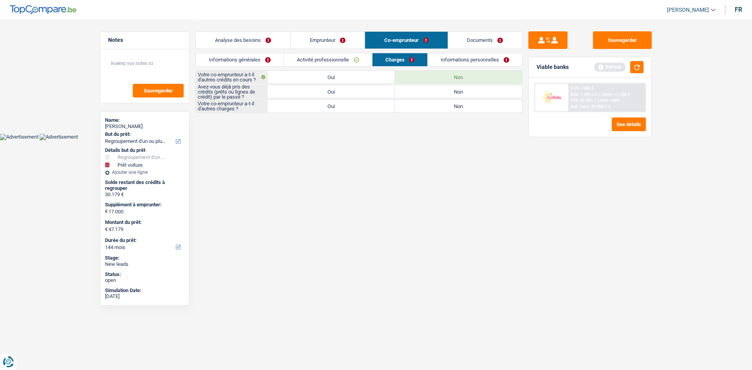
radio input "true"
click at [441, 106] on label "Non" at bounding box center [458, 106] width 127 height 13
click at [441, 106] on input "Non" at bounding box center [458, 106] width 127 height 13
radio input "true"
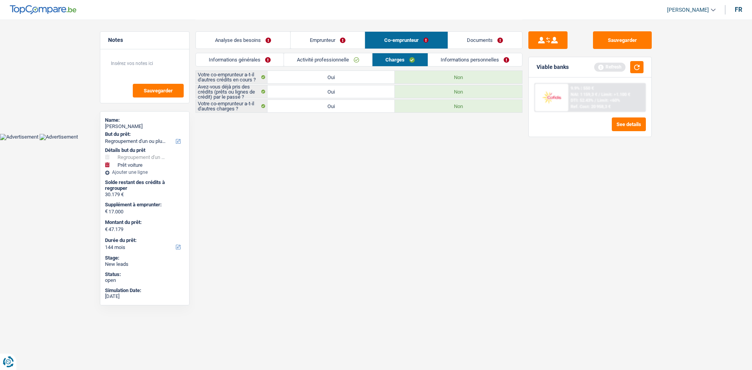
click at [456, 66] on li "Informations personnelles" at bounding box center [475, 60] width 95 height 14
click at [456, 64] on link "Informations personnelles" at bounding box center [475, 59] width 94 height 13
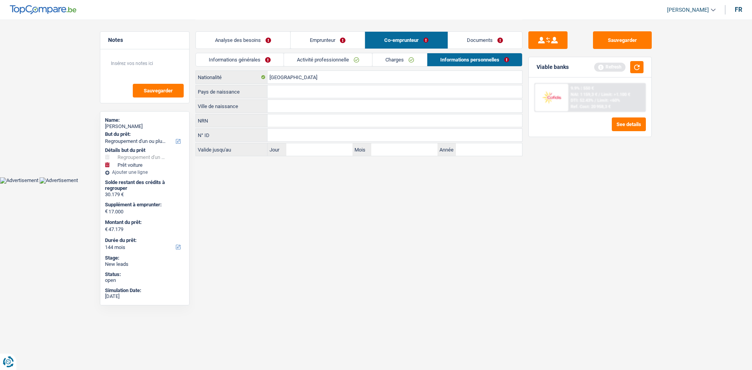
click at [274, 107] on input "Ville de naissance" at bounding box center [395, 106] width 255 height 13
type input "d"
type input "Beloeil"
click at [290, 95] on input "Pays de naissance" at bounding box center [395, 91] width 255 height 13
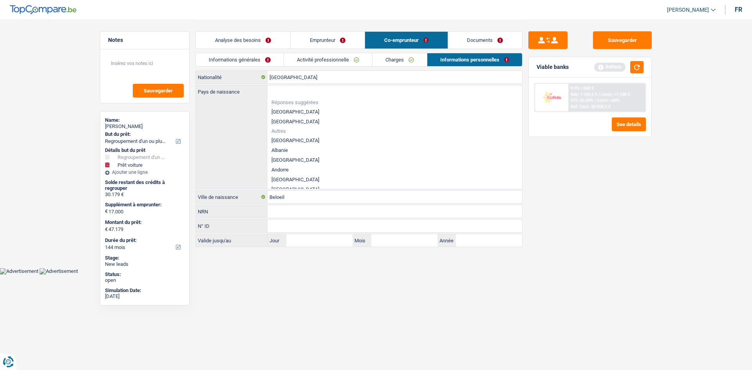
click at [279, 114] on li "[GEOGRAPHIC_DATA]" at bounding box center [395, 112] width 255 height 10
type input "[GEOGRAPHIC_DATA]"
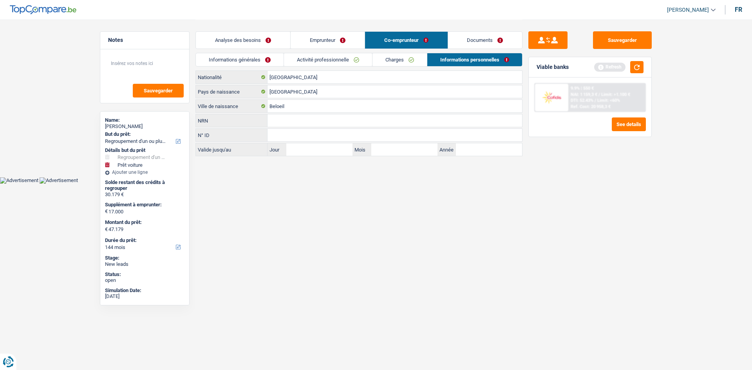
click at [253, 42] on link "Analyse des besoins" at bounding box center [243, 40] width 94 height 17
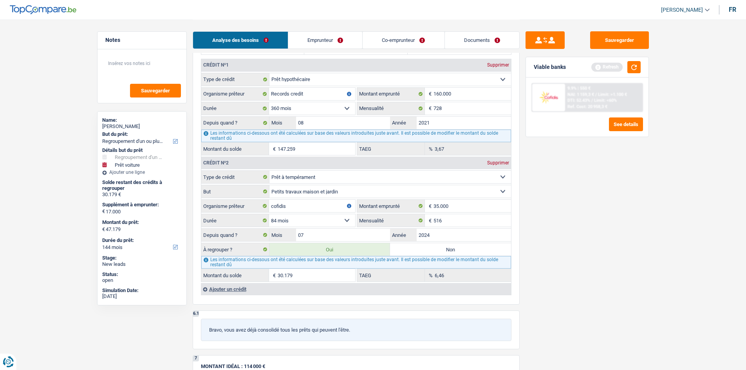
scroll to position [781, 0]
click at [636, 64] on button "button" at bounding box center [634, 67] width 13 height 12
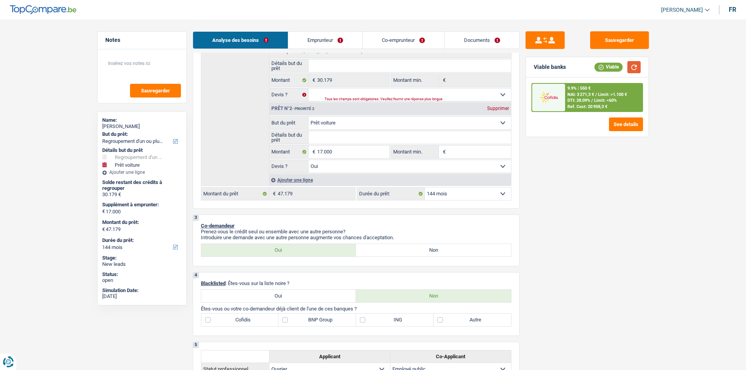
scroll to position [165, 0]
click at [462, 193] on select "12 mois 18 mois 24 mois 30 mois 36 mois 42 mois 48 mois 60 mois 72 mois 84 mois…" at bounding box center [468, 195] width 86 height 13
select select "120"
click at [425, 189] on select "12 mois 18 mois 24 mois 30 mois 36 mois 42 mois 48 mois 60 mois 72 mois 84 mois…" at bounding box center [468, 195] width 86 height 13
select select "120"
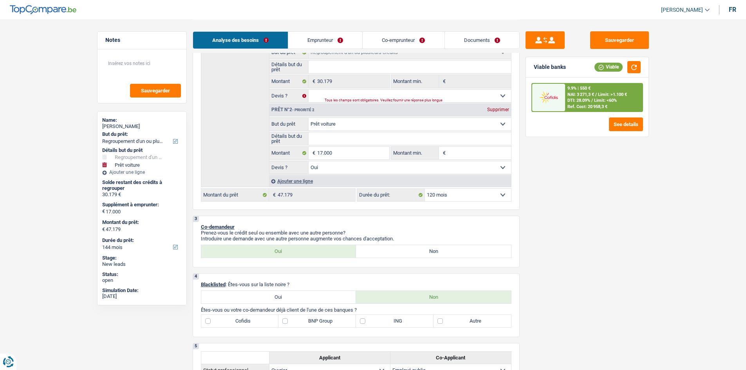
select select "120"
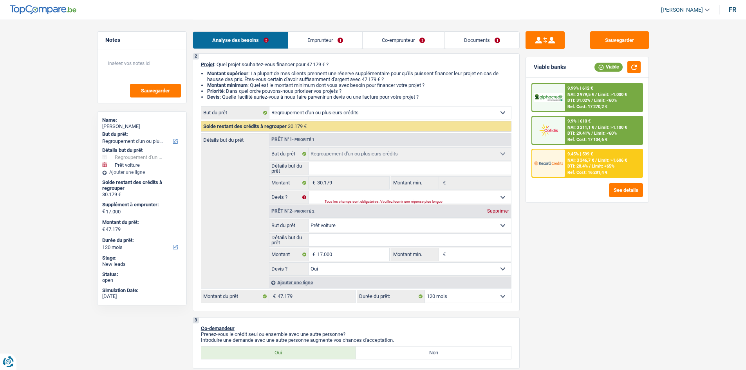
scroll to position [0, 0]
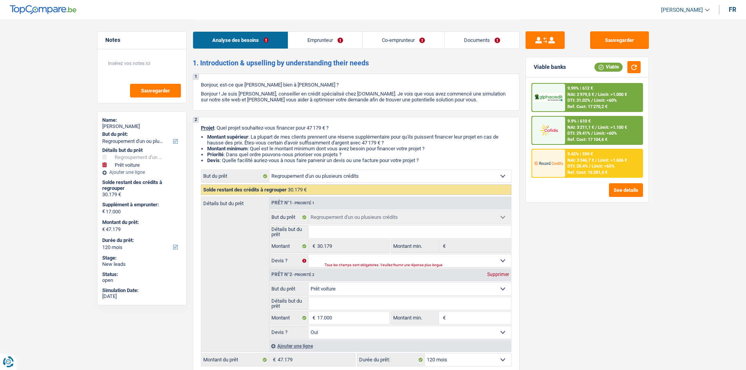
drag, startPoint x: 594, startPoint y: 127, endPoint x: 535, endPoint y: 126, distance: 59.2
click at [535, 126] on img at bounding box center [548, 130] width 29 height 14
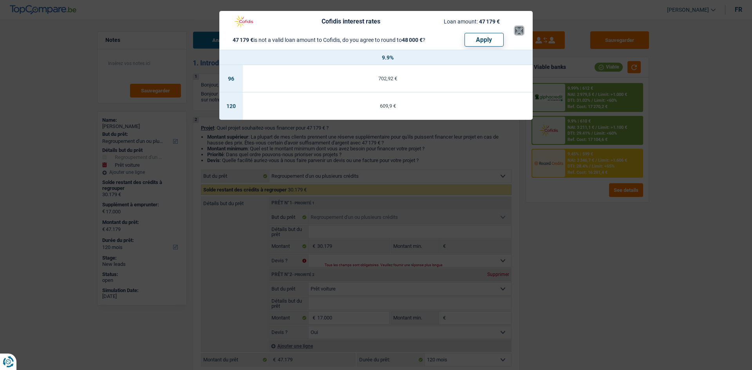
click at [517, 28] on button "×" at bounding box center [519, 31] width 8 height 8
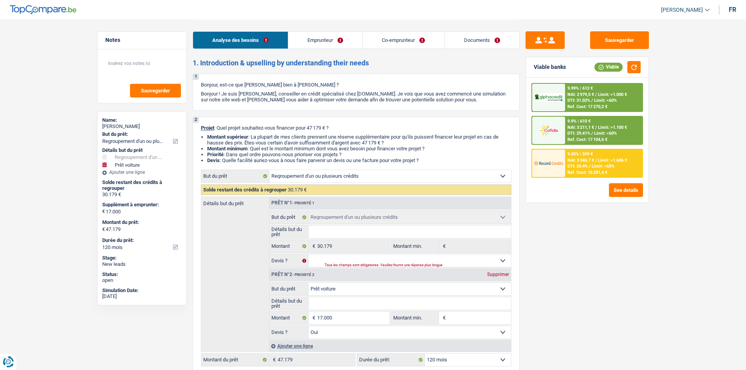
click at [572, 98] on span "DTI: 31.02%" at bounding box center [579, 100] width 23 height 5
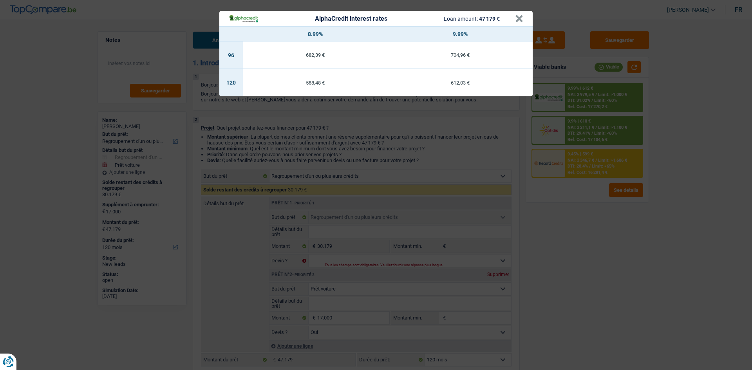
click at [706, 195] on div "AlphaCredit interest rates Loan amount: 47 179 € × 8.99% 9.99% 96 682,39 € 704,…" at bounding box center [376, 185] width 752 height 370
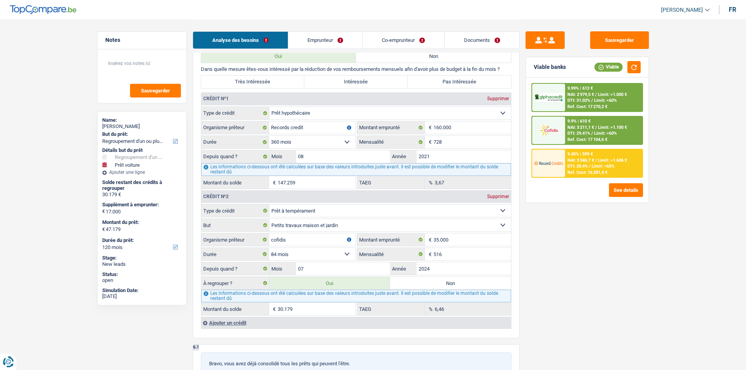
scroll to position [827, 0]
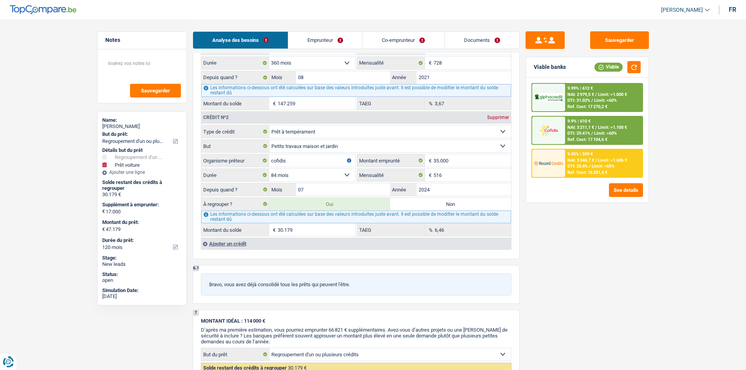
click at [286, 232] on input "30.179" at bounding box center [317, 230] width 78 height 13
click at [317, 272] on div "6.1 Bravo, vous avez déjà consolidé tous les prêts qui peuvent l'être." at bounding box center [356, 284] width 327 height 39
click at [283, 228] on input "30.179" at bounding box center [317, 230] width 78 height 13
type input "3.179"
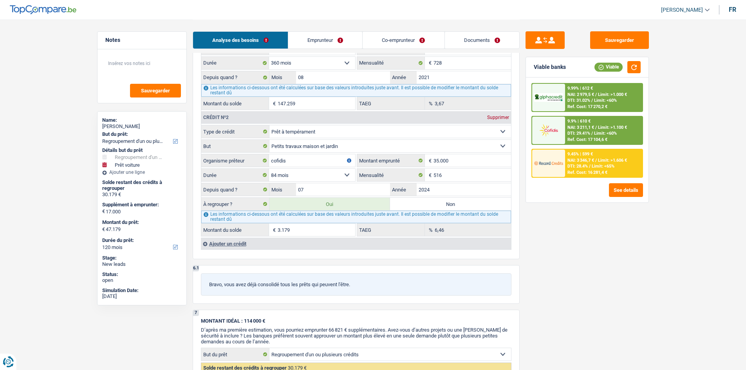
type input "3.179"
type input "20.179"
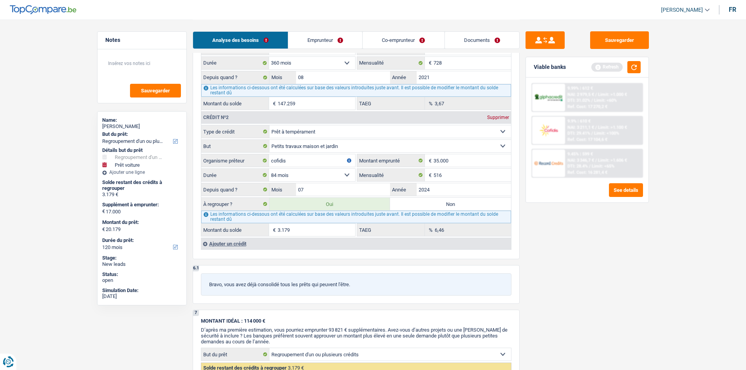
click at [283, 228] on input "3.179" at bounding box center [317, 230] width 78 height 13
type input "35.179"
type input "52.179"
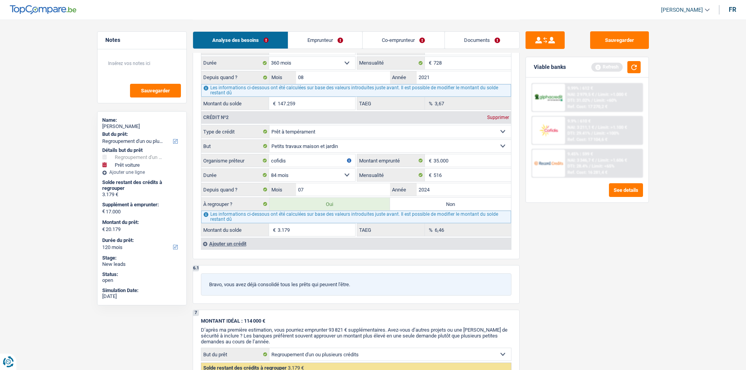
type input "52.179"
select select "144"
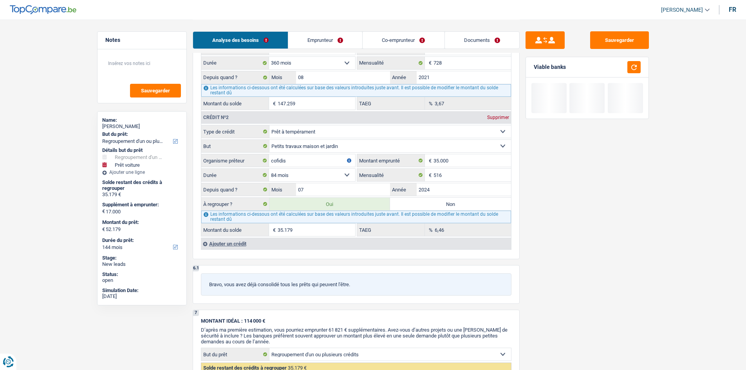
type input "35.179"
click at [613, 235] on div "Sauvegarder Viable banks" at bounding box center [587, 194] width 135 height 326
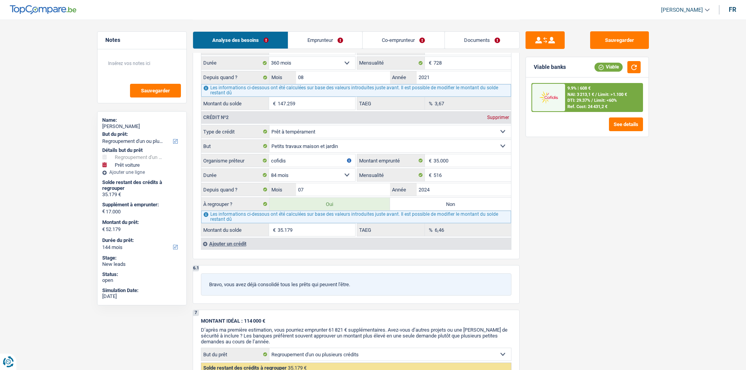
click at [599, 99] on div "9.9% | 608 € NAI: 3 213,1 € / Limit: >1.100 € DTI: 29.37% / Limit: <60% Ref. Co…" at bounding box center [603, 97] width 77 height 27
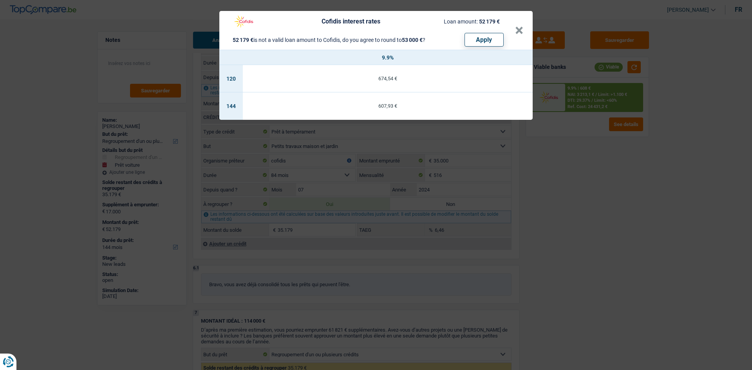
click at [523, 30] on header "Cofidis interest rates Loan amount: 52 179 € 52 179 € is not a valid loan amoun…" at bounding box center [375, 30] width 313 height 39
click at [520, 32] on button "×" at bounding box center [519, 31] width 8 height 8
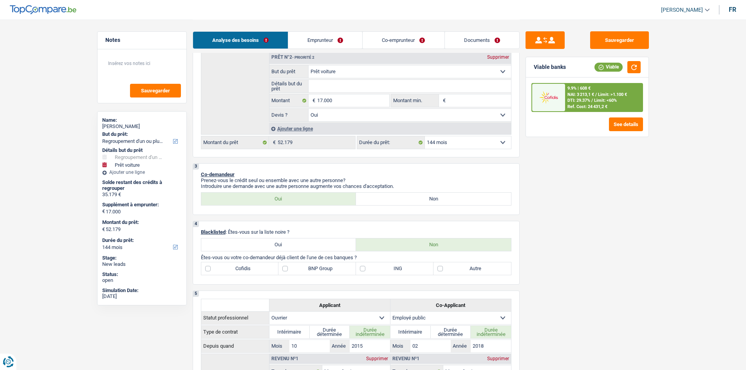
scroll to position [161, 0]
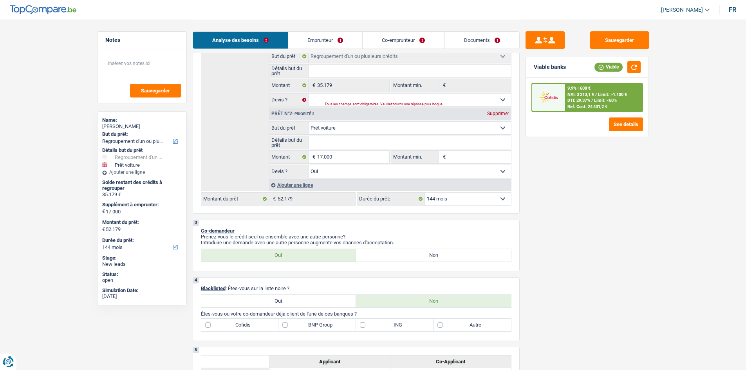
click at [457, 201] on select "12 mois 18 mois 24 mois 30 mois 36 mois 42 mois 48 mois 60 mois 72 mois 84 mois…" at bounding box center [468, 199] width 86 height 13
select select "120"
click at [425, 193] on select "12 mois 18 mois 24 mois 30 mois 36 mois 42 mois 48 mois 60 mois 72 mois 84 mois…" at bounding box center [468, 199] width 86 height 13
select select "120"
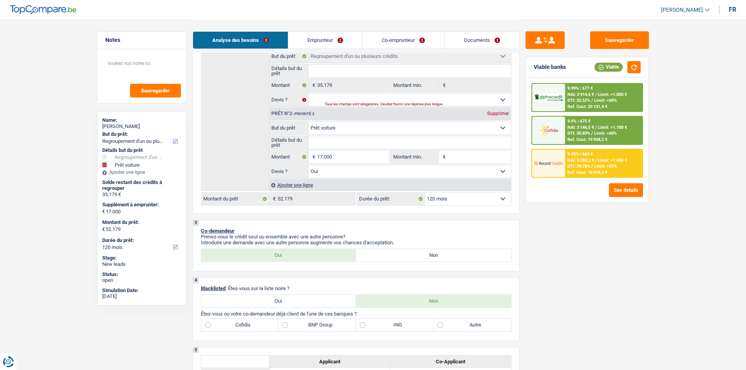
click at [571, 134] on span "DTI: 30.83%" at bounding box center [579, 133] width 23 height 5
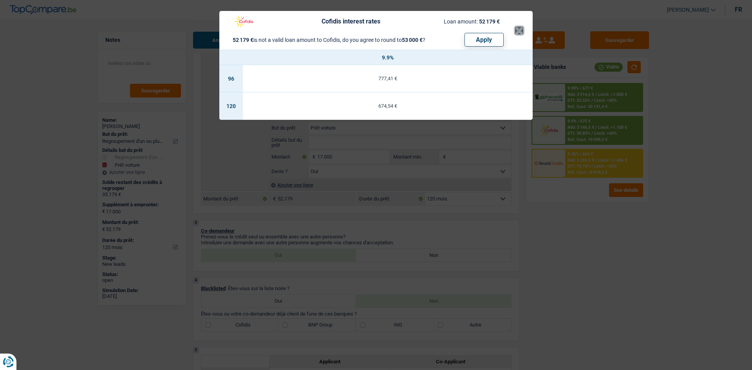
click at [520, 31] on button "×" at bounding box center [519, 31] width 8 height 8
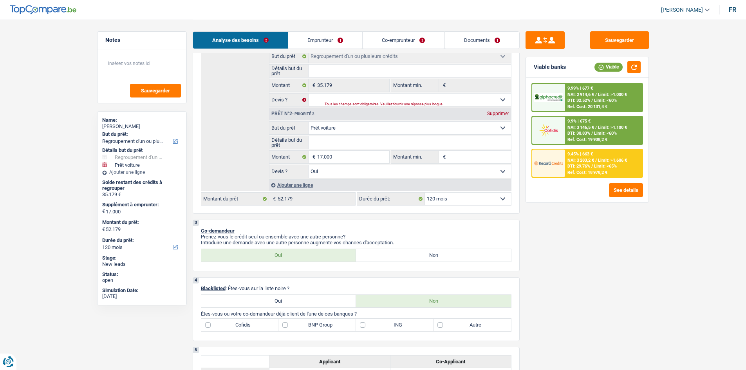
click at [552, 101] on img at bounding box center [548, 97] width 29 height 9
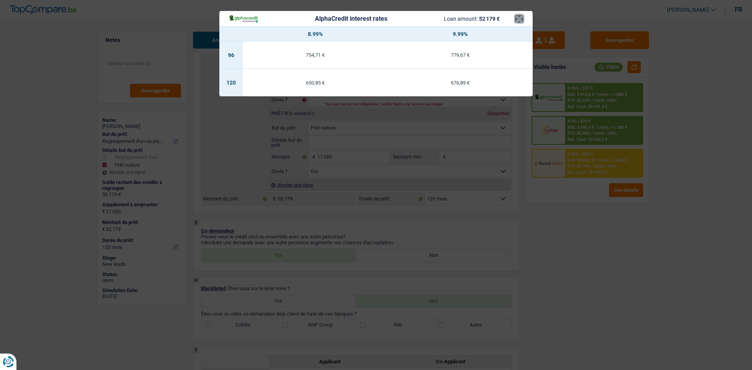
click at [518, 18] on button "×" at bounding box center [519, 19] width 8 height 8
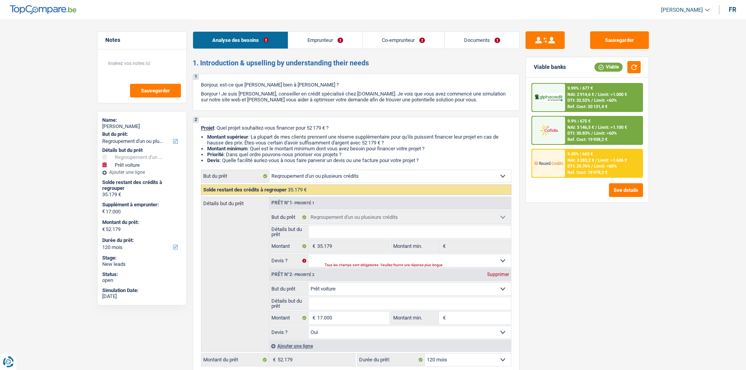
scroll to position [118, 0]
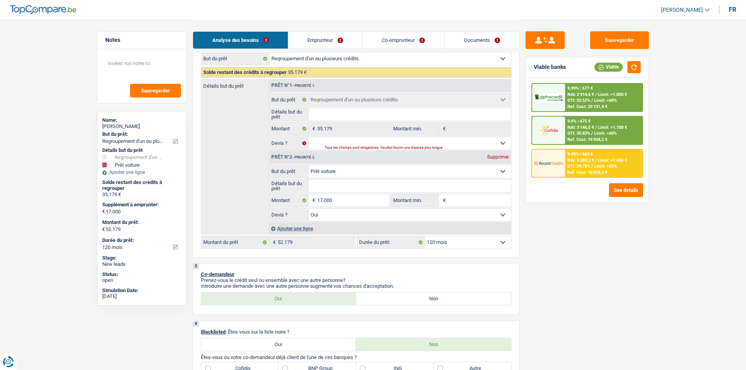
click at [477, 248] on select "12 mois 18 mois 24 mois 30 mois 36 mois 42 mois 48 mois 60 mois 72 mois 84 mois…" at bounding box center [468, 242] width 86 height 13
click at [425, 236] on select "12 mois 18 mois 24 mois 30 mois 36 mois 42 mois 48 mois 60 mois 72 mois 84 mois…" at bounding box center [468, 242] width 86 height 13
click at [346, 141] on select "Oui Non Non répondu Sélectionner une option" at bounding box center [410, 143] width 203 height 13
select select "yes"
click at [309, 137] on select "Oui Non Non répondu Sélectionner une option" at bounding box center [410, 143] width 203 height 13
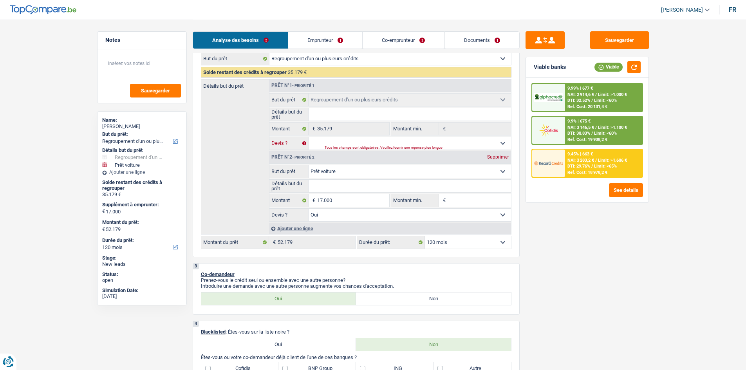
select select "yes"
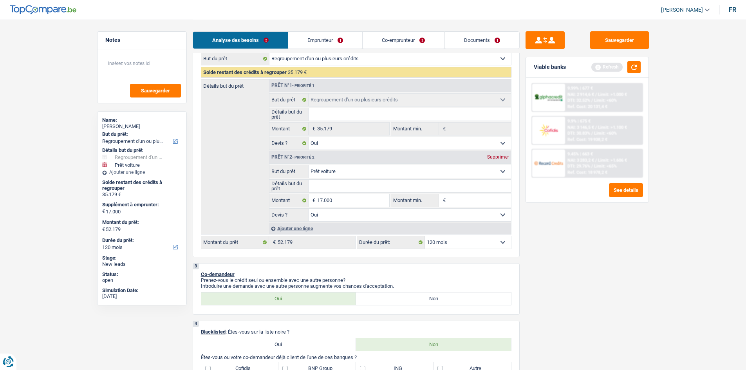
click at [458, 205] on input "Montant min." at bounding box center [479, 200] width 63 height 13
click at [365, 199] on input "17.000" at bounding box center [353, 200] width 72 height 13
click at [376, 202] on input "17.000" at bounding box center [353, 200] width 72 height 13
click at [480, 204] on input "Montant min." at bounding box center [479, 200] width 63 height 13
type input "1"
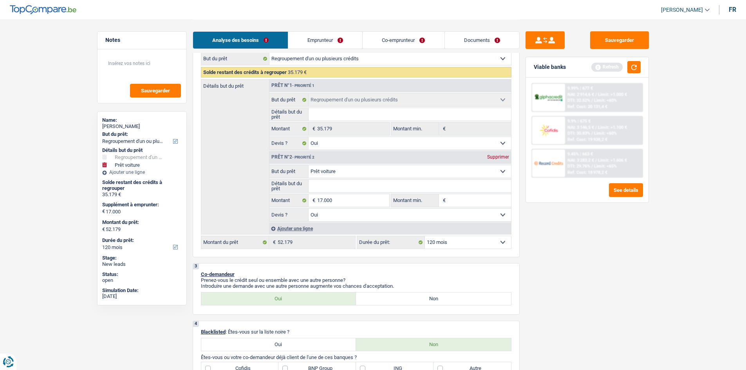
type input "1"
type input "17"
type input "170"
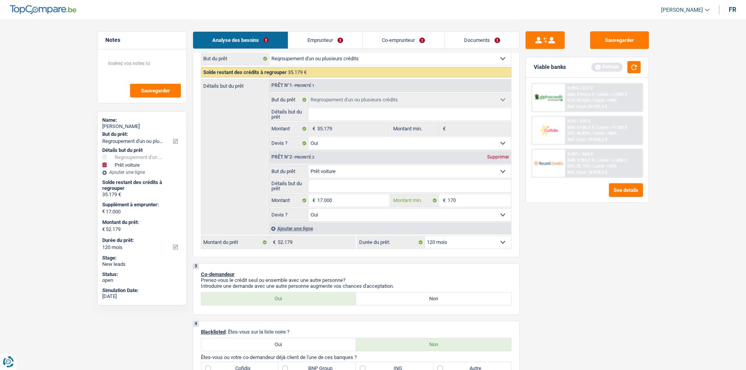
type input "1.700"
type input "17.000"
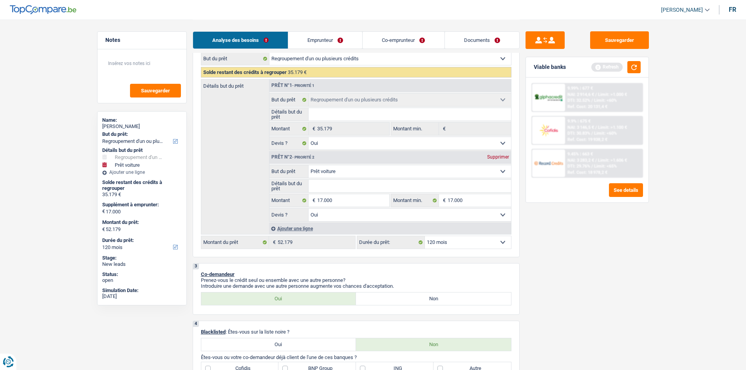
drag, startPoint x: 556, startPoint y: 252, endPoint x: 550, endPoint y: 252, distance: 6.3
click at [554, 250] on div "Sauvegarder Viable banks Refresh 9.99% | 677 € NAI: 2 914,6 € / Limit: >1.000 €…" at bounding box center [587, 194] width 135 height 326
click at [637, 68] on button "button" at bounding box center [634, 67] width 13 height 12
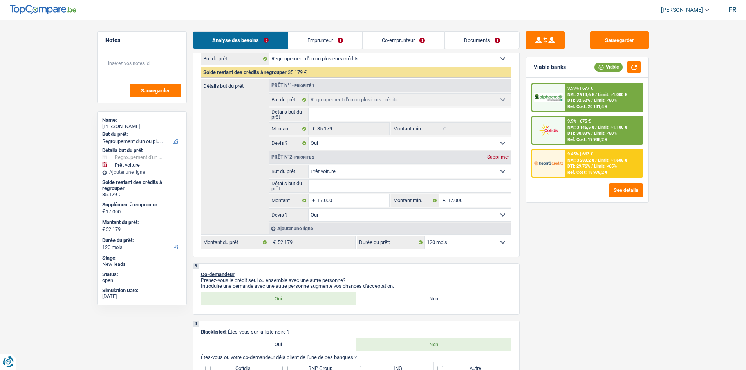
click at [578, 136] on span "DTI: 30.83%" at bounding box center [579, 133] width 23 height 5
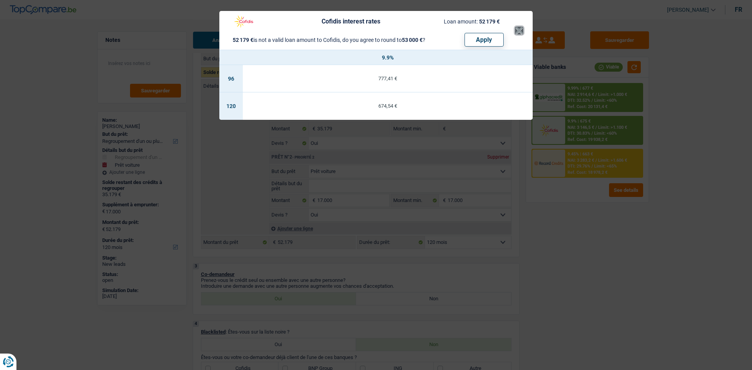
click at [521, 31] on button "×" at bounding box center [519, 31] width 8 height 8
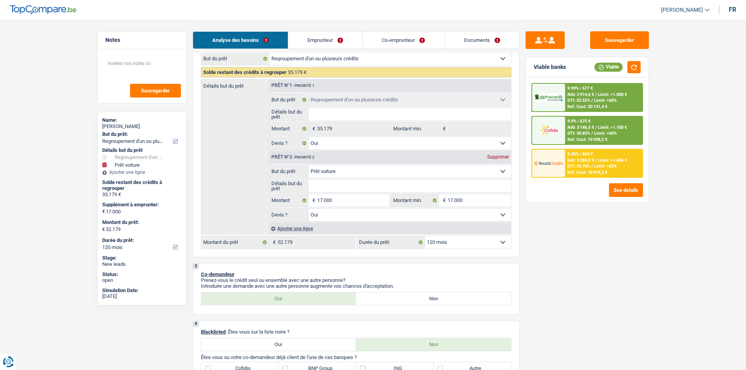
click at [324, 36] on link "Emprunteur" at bounding box center [325, 40] width 74 height 17
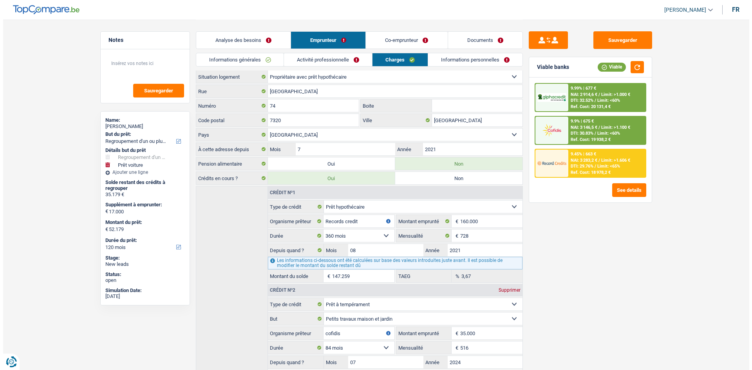
scroll to position [0, 0]
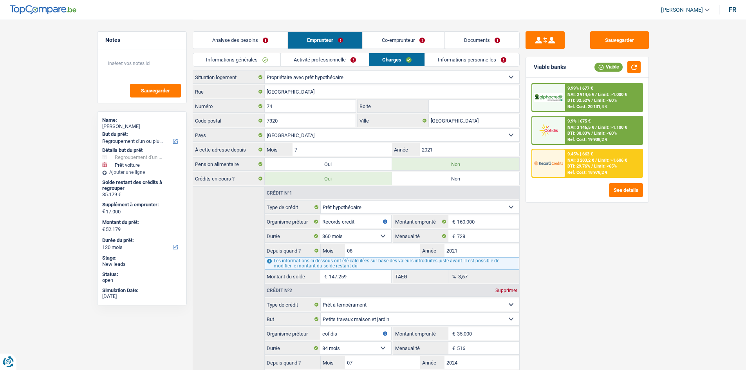
drag, startPoint x: 309, startPoint y: 60, endPoint x: 309, endPoint y: 64, distance: 4.3
click at [308, 60] on link "Activité professionnelle" at bounding box center [325, 59] width 88 height 13
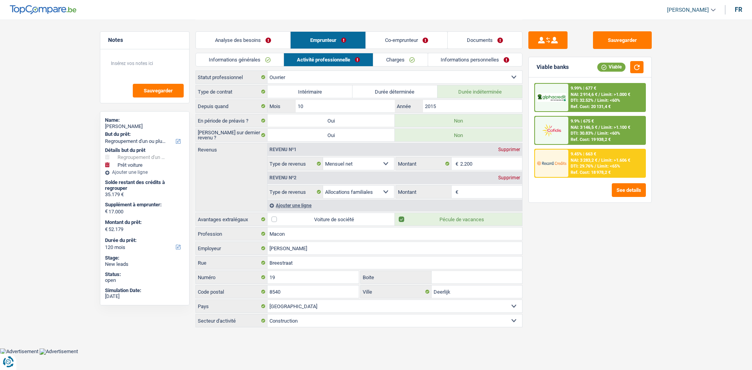
click at [386, 58] on link "Charges" at bounding box center [400, 59] width 54 height 13
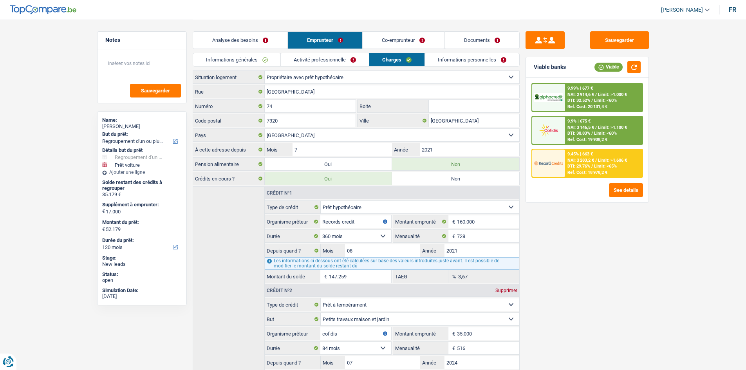
click at [340, 59] on link "Activité professionnelle" at bounding box center [325, 59] width 88 height 13
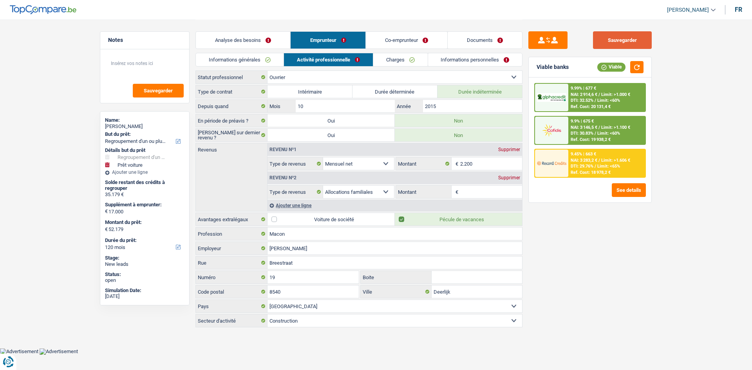
click at [628, 34] on button "Sauvegarder" at bounding box center [622, 40] width 59 height 18
click at [605, 159] on span "Limit: >1.606 €" at bounding box center [615, 160] width 29 height 5
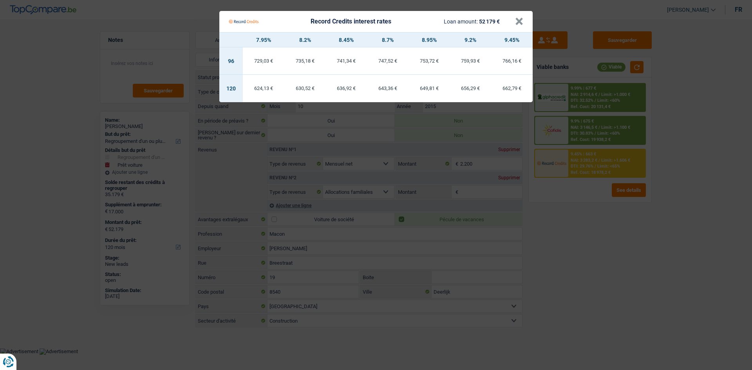
click at [514, 21] on div "Record Credits interest rates Loan amount: 52 179 €" at bounding box center [372, 21] width 286 height 15
click at [518, 22] on button "×" at bounding box center [519, 22] width 8 height 8
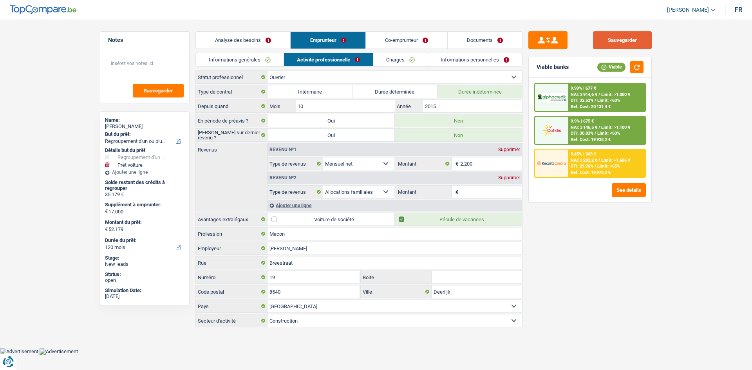
click at [639, 38] on button "Sauvegarder" at bounding box center [622, 40] width 59 height 18
click at [417, 34] on link "Co-emprunteur" at bounding box center [407, 40] width 82 height 17
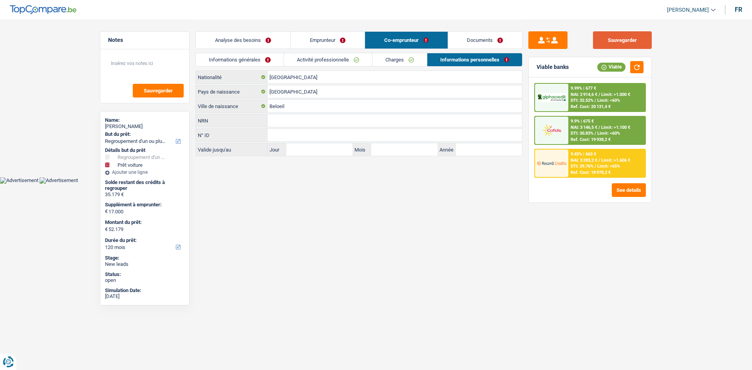
click at [604, 40] on button "Sauvegarder" at bounding box center [622, 40] width 59 height 18
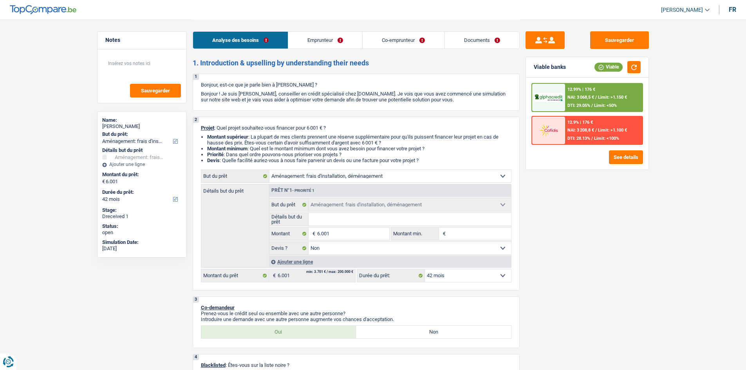
select select "movingOrInstallation"
select select "42"
select select "movingOrInstallation"
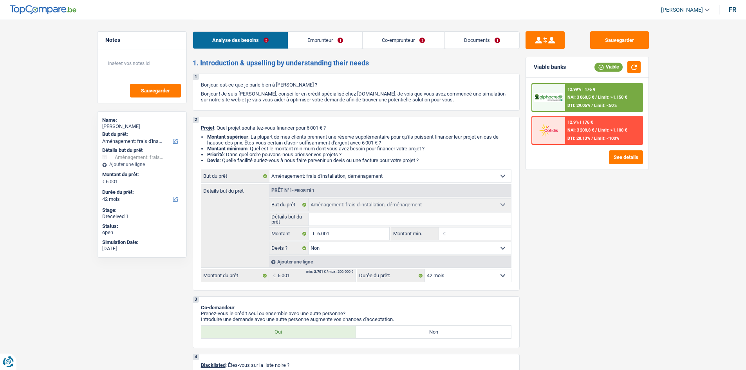
select select "false"
select select "42"
select select "privateEmployee"
select select "publicEmployee"
select select "netSalary"
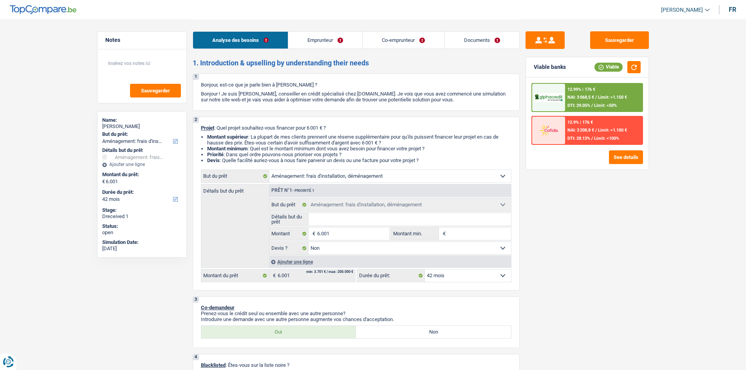
select select "mealVouchers"
select select "familyAllowances"
select select "netSalary"
select select "mealVouchers"
select select "rents"
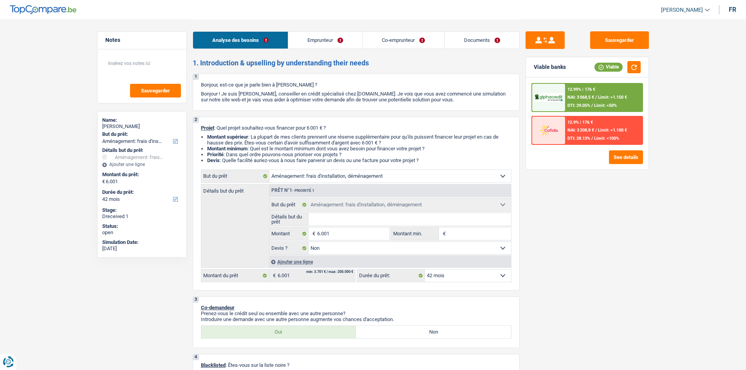
select select "movingOrInstallation"
select select "false"
select select "42"
select select "32"
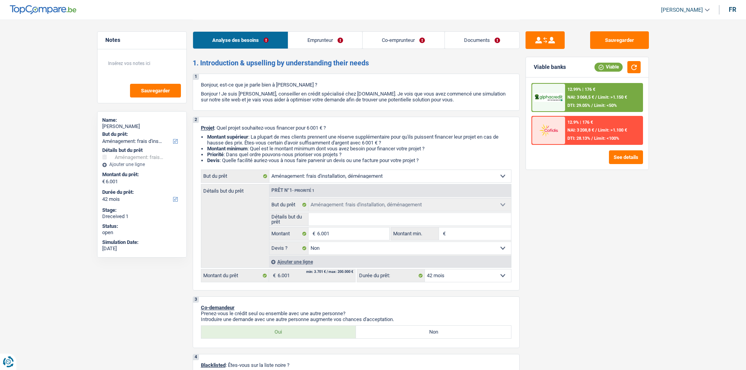
select select "married"
click at [430, 43] on link "Co-emprunteur" at bounding box center [404, 40] width 82 height 17
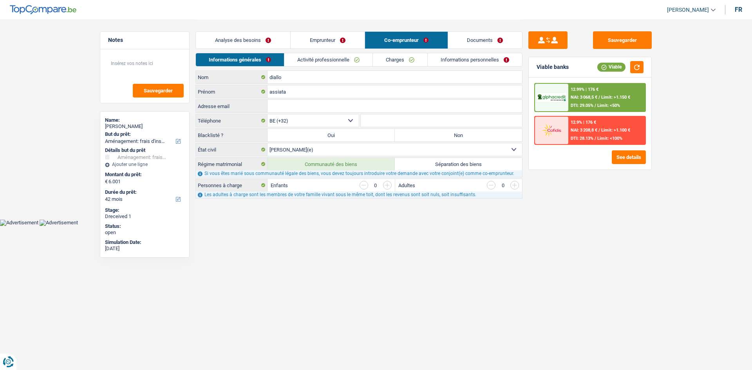
click at [266, 39] on link "Analyse des besoins" at bounding box center [243, 40] width 94 height 17
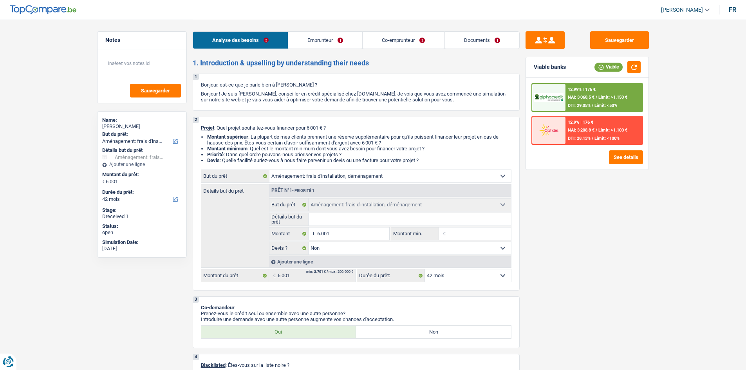
click at [306, 37] on link "Emprunteur" at bounding box center [325, 40] width 74 height 17
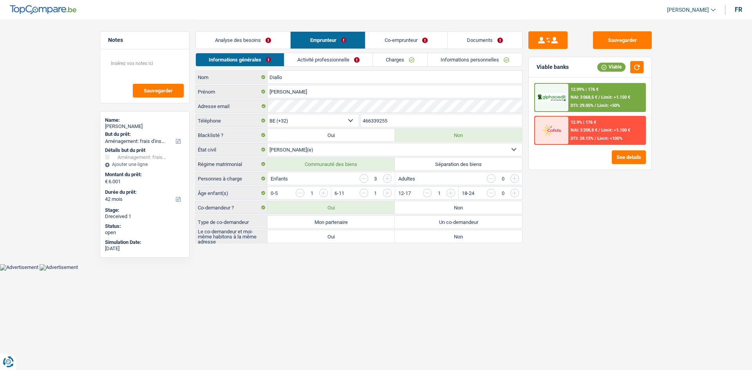
click at [394, 40] on link "Co-emprunteur" at bounding box center [407, 40] width 82 height 17
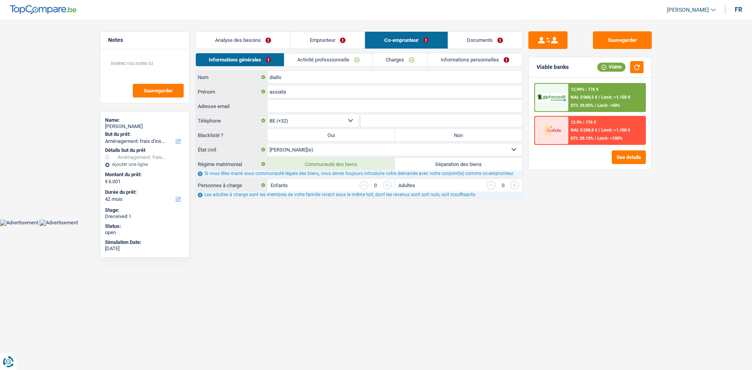
click at [322, 40] on link "Emprunteur" at bounding box center [328, 40] width 74 height 17
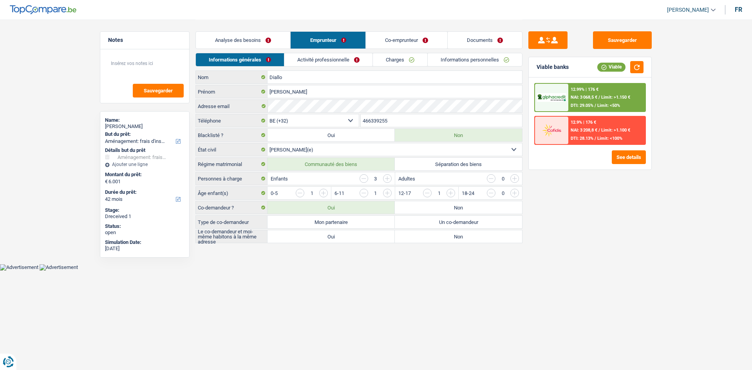
click at [283, 148] on select "Célibataire Marié(e) Cohabitant(e) légal(e) Divorcé(e) Veuf(ve) Séparé (de fait…" at bounding box center [395, 149] width 255 height 13
select select "divorced"
click at [268, 143] on select "Célibataire Marié(e) Cohabitant(e) légal(e) Divorcé(e) Veuf(ve) Séparé (de fait…" at bounding box center [395, 149] width 255 height 13
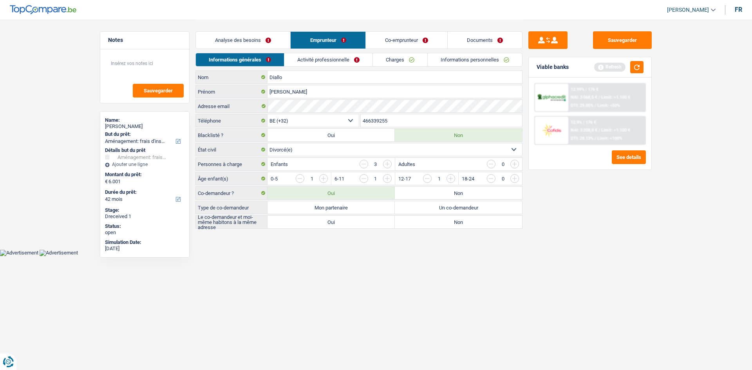
click at [403, 256] on html "Vous avez le contrôle de vos données Nous utilisons des cookies, tout comme nos…" at bounding box center [376, 128] width 752 height 256
click at [393, 42] on link "Co-emprunteur" at bounding box center [407, 40] width 82 height 17
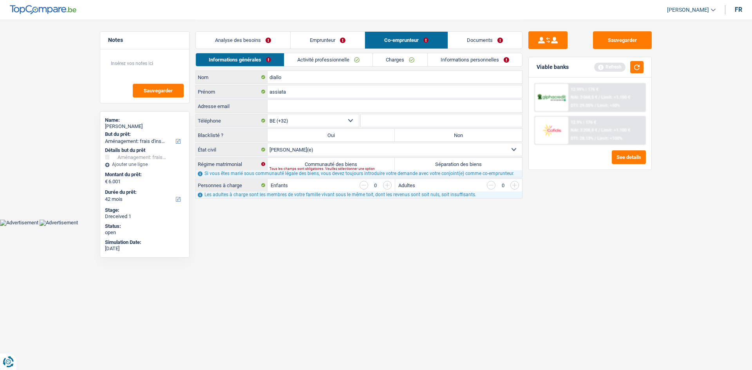
click at [250, 42] on link "Analyse des besoins" at bounding box center [243, 40] width 94 height 17
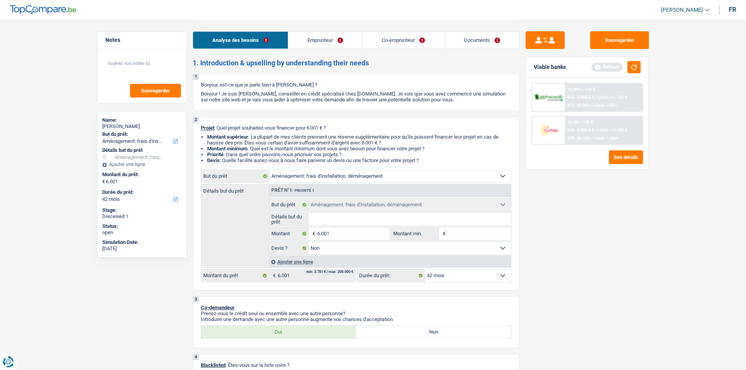
click at [310, 46] on link "Emprunteur" at bounding box center [325, 40] width 74 height 17
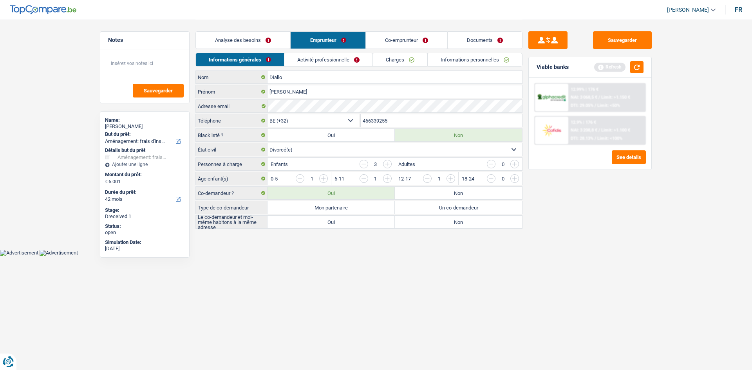
drag, startPoint x: 259, startPoint y: 34, endPoint x: 257, endPoint y: 39, distance: 5.5
click at [258, 34] on link "Analyse des besoins" at bounding box center [243, 40] width 94 height 17
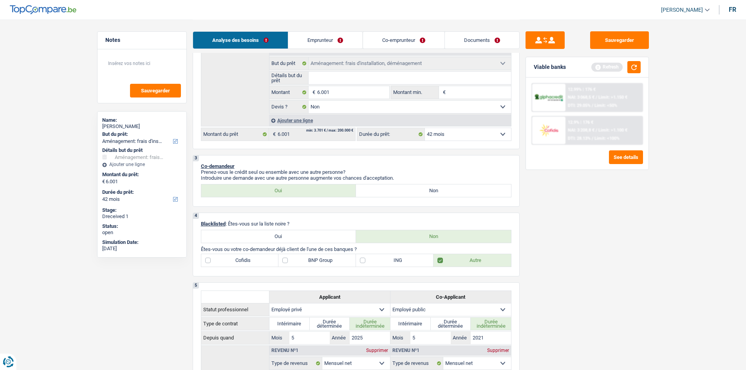
scroll to position [196, 0]
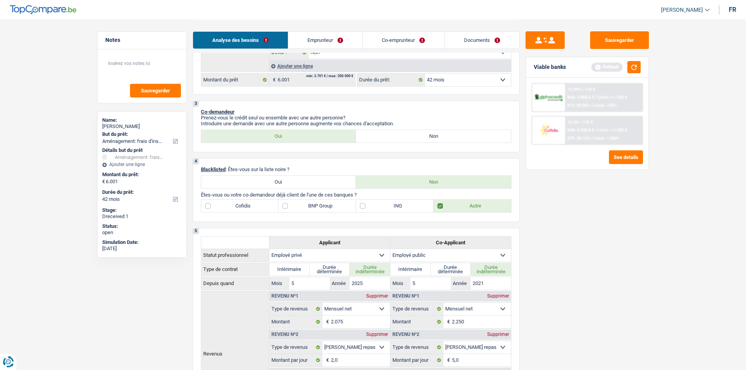
click at [424, 139] on label "Non" at bounding box center [433, 136] width 155 height 13
click at [424, 139] on input "Non" at bounding box center [433, 136] width 155 height 13
radio input "true"
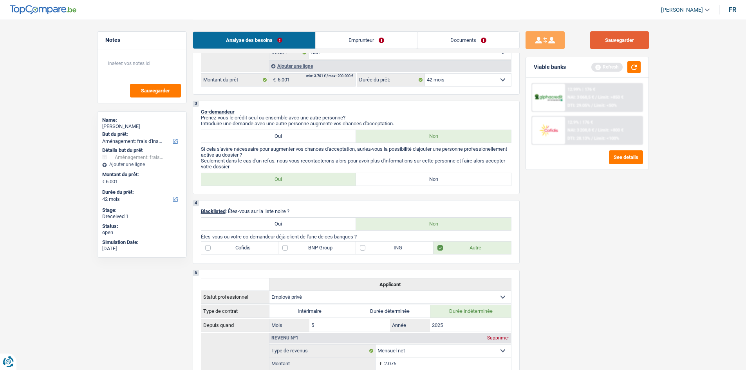
click at [605, 42] on button "Sauvegarder" at bounding box center [619, 40] width 59 height 18
drag, startPoint x: 625, startPoint y: 38, endPoint x: 457, endPoint y: 20, distance: 168.7
click at [623, 38] on button "Sauvegarder" at bounding box center [619, 40] width 59 height 18
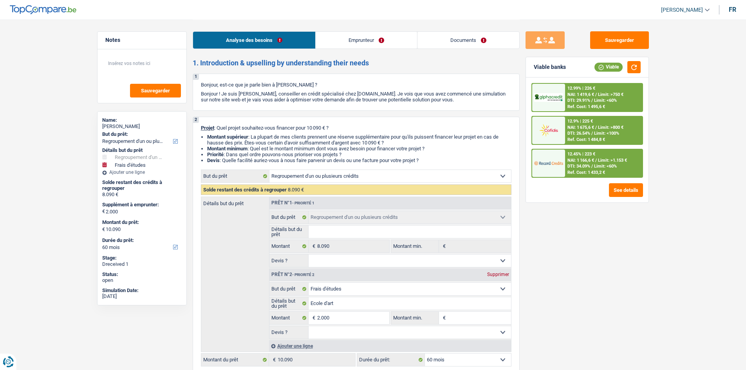
select select "refinancing"
select select "study"
select select "60"
select select "refinancing"
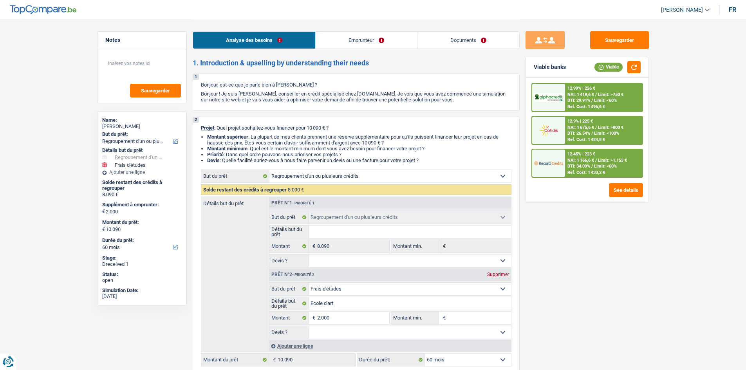
select select "refinancing"
select select "study"
select select "60"
select select "invalid"
select select "familyAllowances"
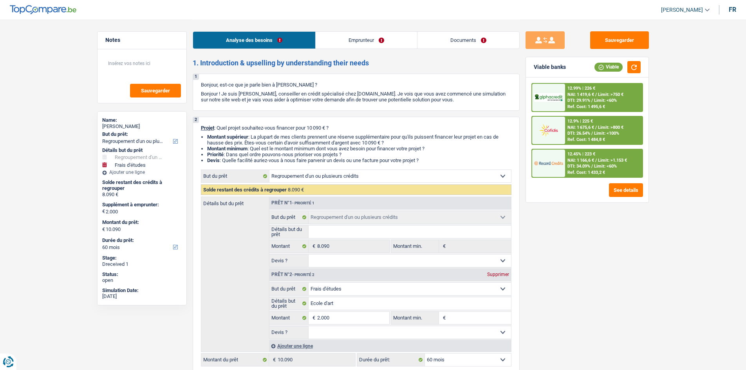
select select "alimony"
select select "mutualityIndemnity"
select select "disabilityPension"
select select "rents"
select select "cardOrCredit"
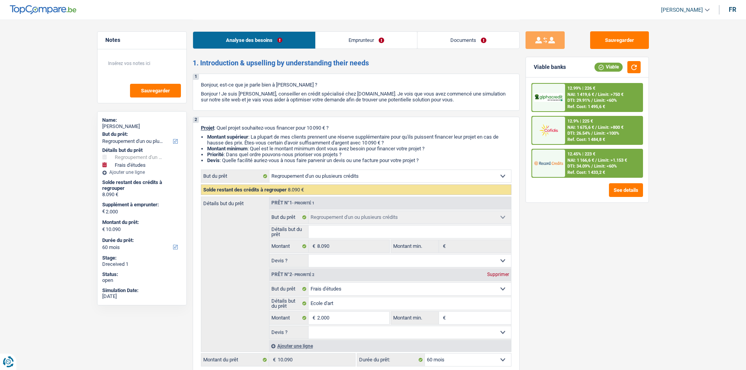
select select "creditConsolidation"
select select "36"
select select "cardOrCredit"
select select "refinancing"
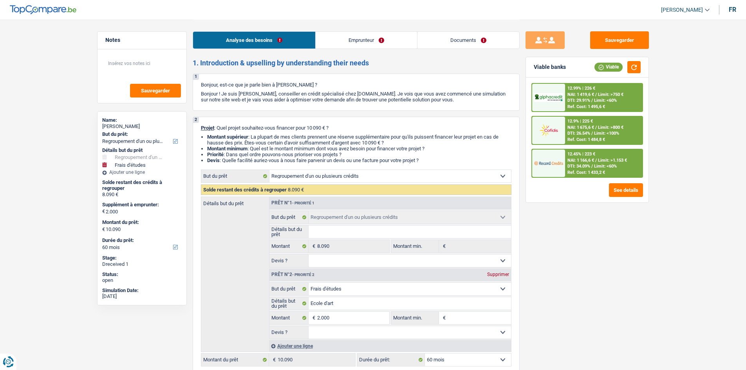
select select "study"
select select "60"
select select "invalid"
select select "familyAllowances"
select select "alimony"
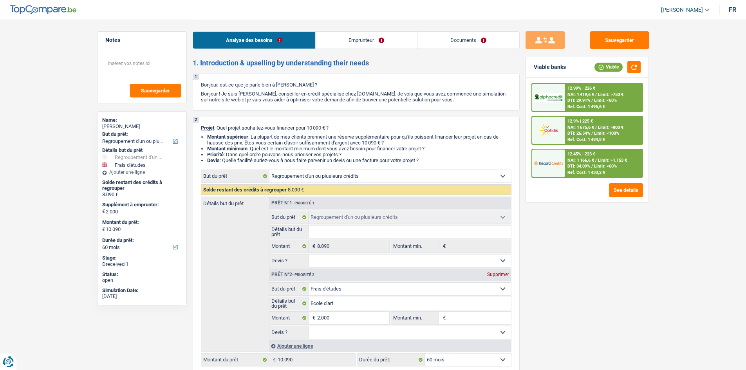
select select "mutualityIndemnity"
select select "disabilityPension"
select select "solidaris"
select select "BE"
click at [354, 43] on link "Emprunteur" at bounding box center [366, 40] width 101 height 17
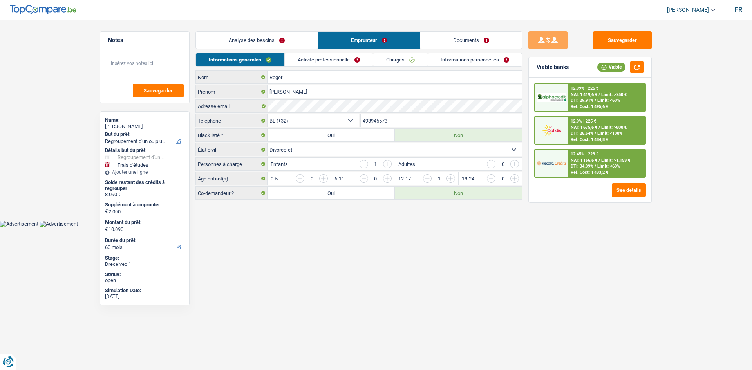
click at [325, 57] on link "Activité professionnelle" at bounding box center [329, 59] width 88 height 13
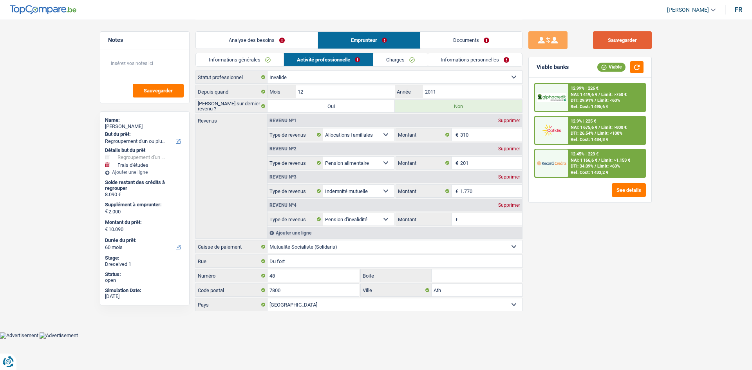
click at [621, 33] on button "Sauvegarder" at bounding box center [622, 40] width 59 height 18
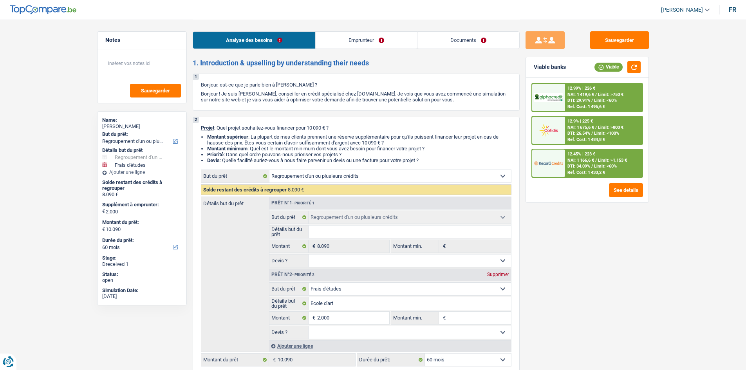
select select "refinancing"
select select "study"
select select "60"
select select "refinancing"
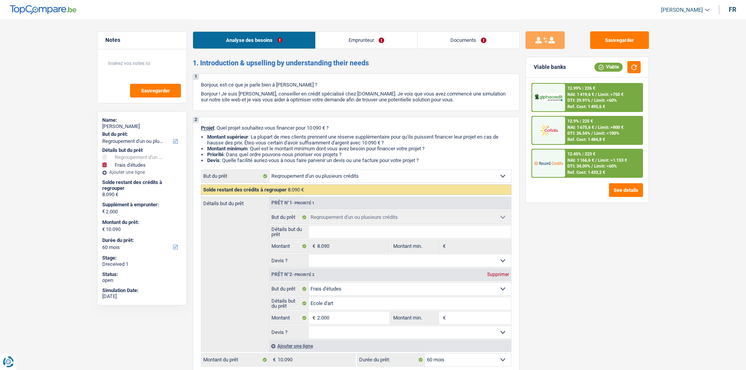
select select "refinancing"
select select "study"
select select "60"
select select "invalid"
select select "familyAllowances"
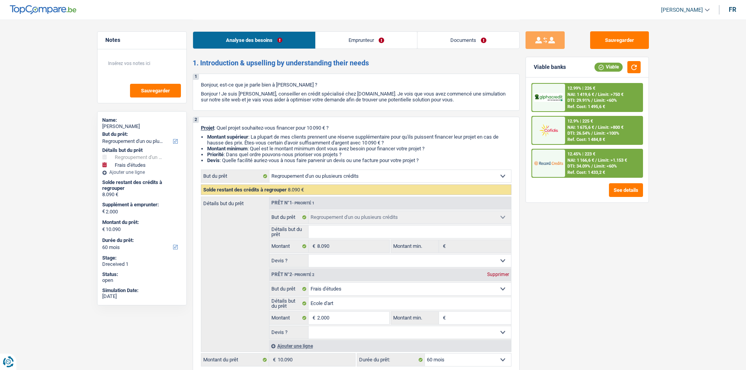
select select "alimony"
select select "mutualityIndemnity"
select select "disabilityPension"
select select "rents"
select select "cardOrCredit"
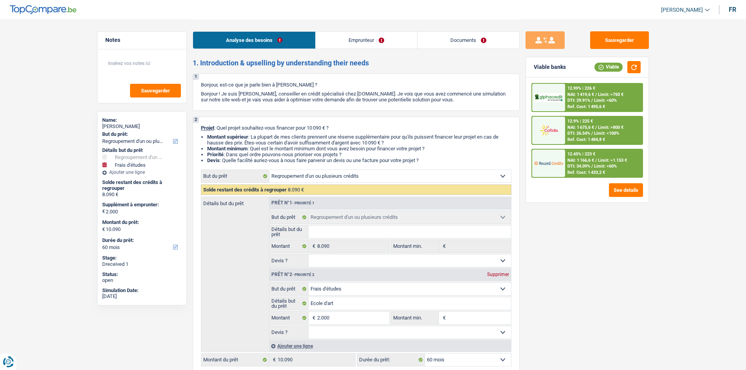
select select "creditConsolidation"
select select "36"
select select "cardOrCredit"
select select "refinancing"
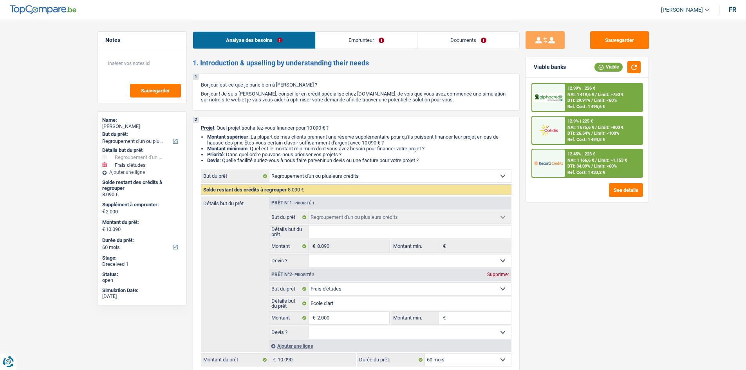
select select "study"
select select "60"
click at [454, 39] on link "Documents" at bounding box center [469, 40] width 102 height 17
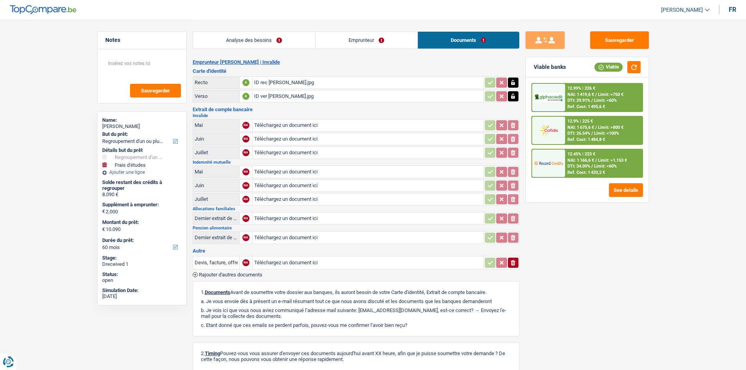
click at [243, 38] on link "Analyse des besoins" at bounding box center [254, 40] width 122 height 17
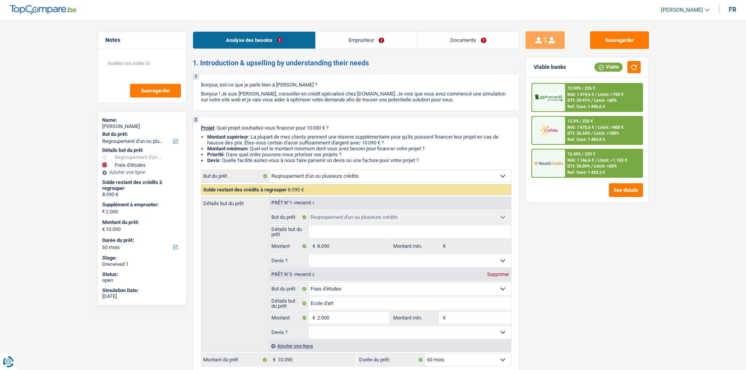
click at [334, 34] on link "Emprunteur" at bounding box center [366, 40] width 101 height 17
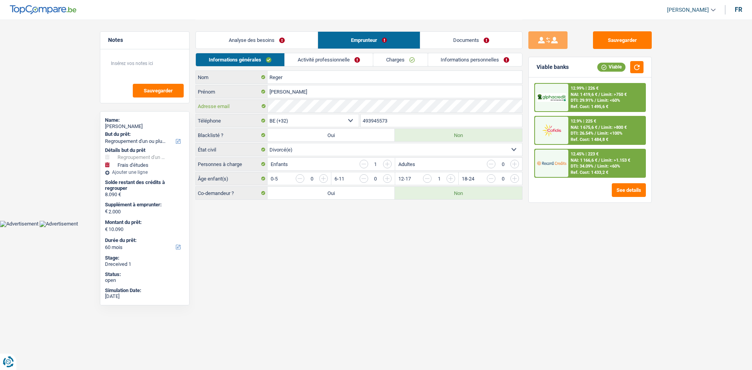
click at [232, 101] on div "Adresse email" at bounding box center [359, 106] width 326 height 13
click at [452, 41] on link "Documents" at bounding box center [471, 40] width 102 height 17
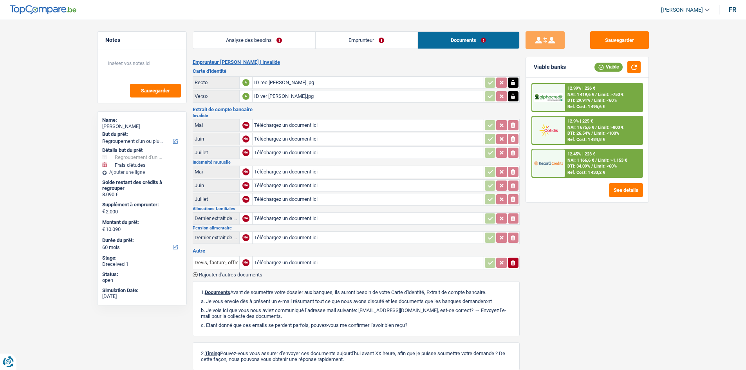
click at [280, 83] on div "ID rec [PERSON_NAME].jpg" at bounding box center [368, 83] width 228 height 12
click at [297, 94] on div "ID ver [PERSON_NAME].jpg" at bounding box center [368, 97] width 228 height 12
click at [345, 35] on link "Emprunteur" at bounding box center [367, 40] width 102 height 17
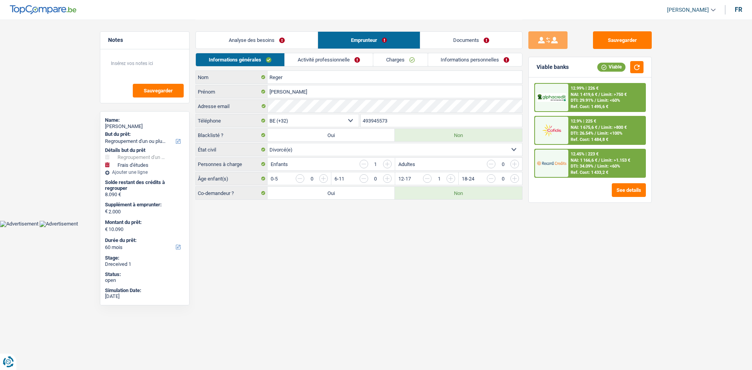
click at [338, 58] on link "Activité professionnelle" at bounding box center [329, 59] width 88 height 13
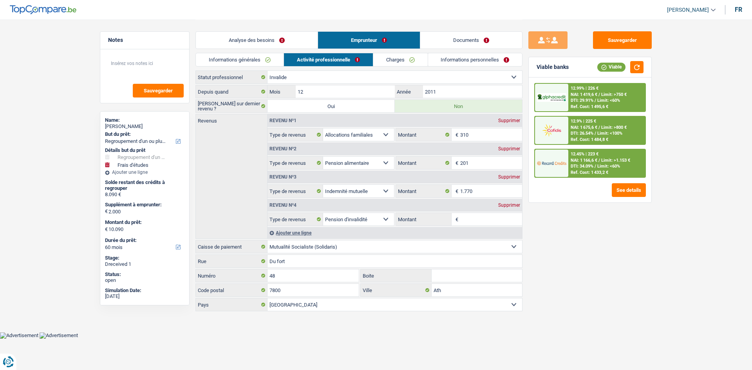
click at [395, 57] on link "Charges" at bounding box center [400, 59] width 54 height 13
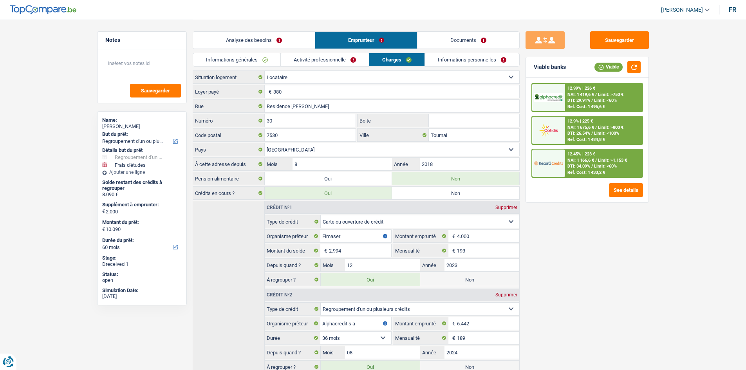
click at [333, 60] on link "Activité professionnelle" at bounding box center [325, 59] width 88 height 13
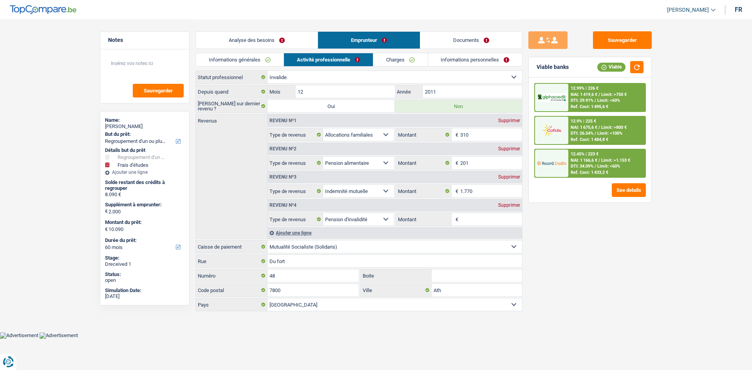
click at [382, 61] on link "Charges" at bounding box center [400, 59] width 54 height 13
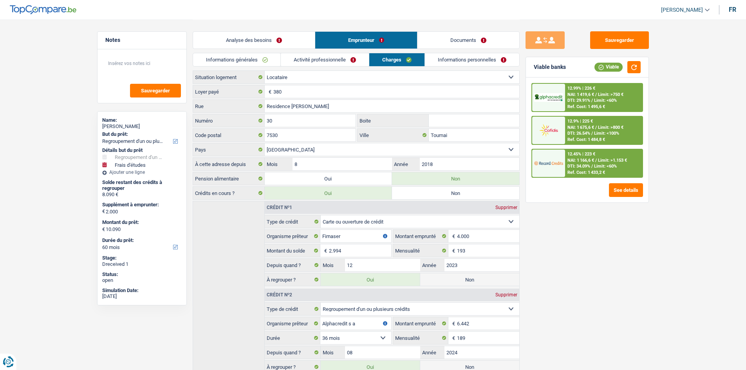
click at [435, 34] on link "Documents" at bounding box center [469, 40] width 102 height 17
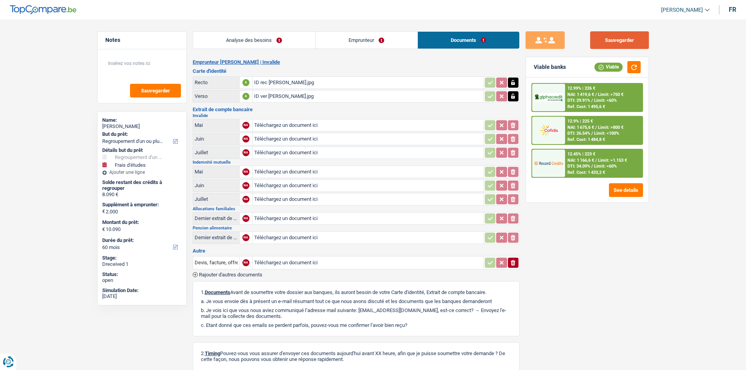
drag, startPoint x: 632, startPoint y: 51, endPoint x: 627, endPoint y: 47, distance: 7.3
click at [630, 50] on div "Sauvegarder Viable banks Viable 12.99% | 226 € NAI: 1 419,6 € / Limit: >750 € D…" at bounding box center [587, 194] width 135 height 326
drag, startPoint x: 624, startPoint y: 44, endPoint x: 610, endPoint y: 44, distance: 14.1
click at [623, 44] on button "Sauvegarder" at bounding box center [619, 40] width 59 height 18
